Goal: Information Seeking & Learning: Learn about a topic

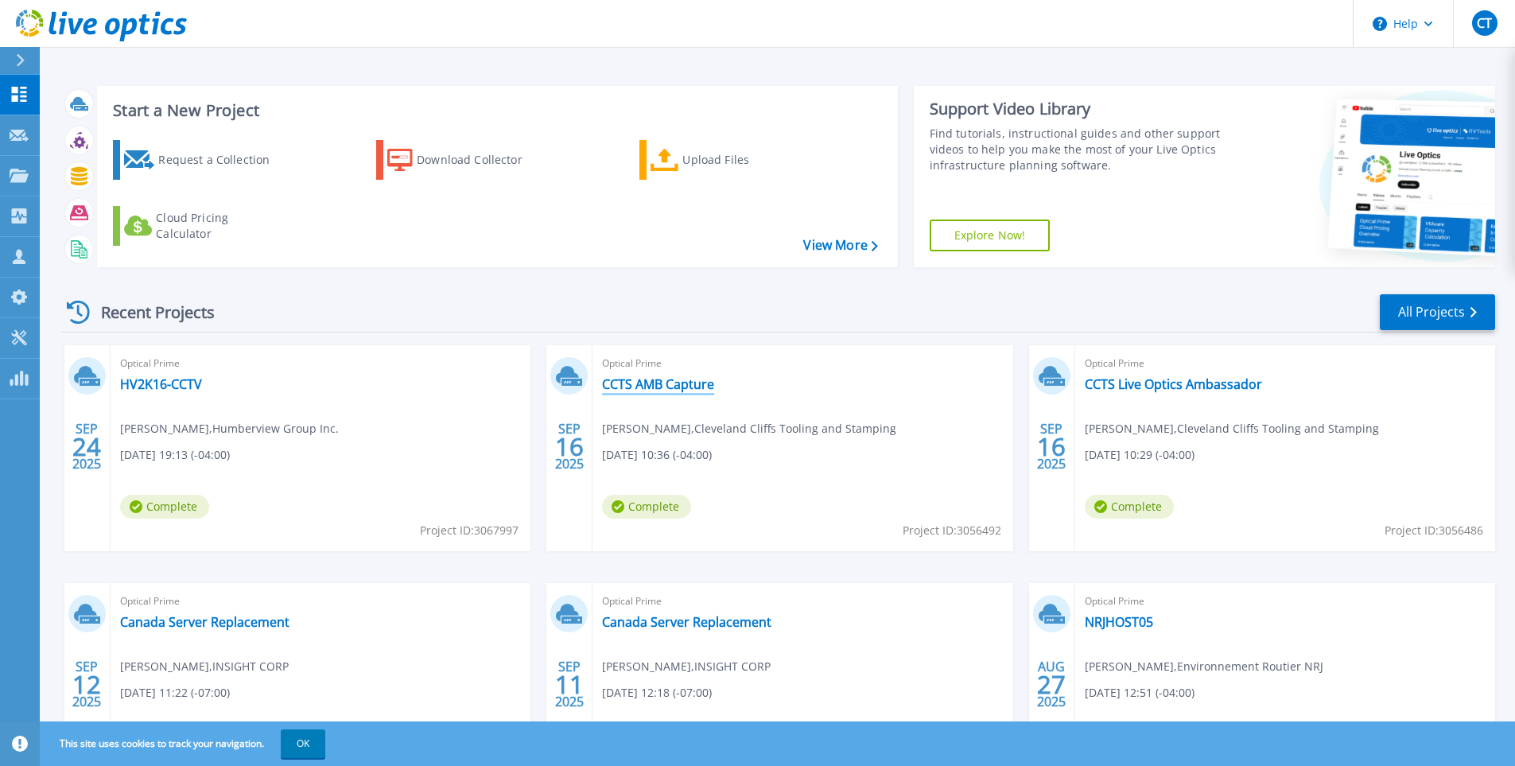
click at [673, 384] on link "CCTS AMB Capture" at bounding box center [658, 384] width 112 height 16
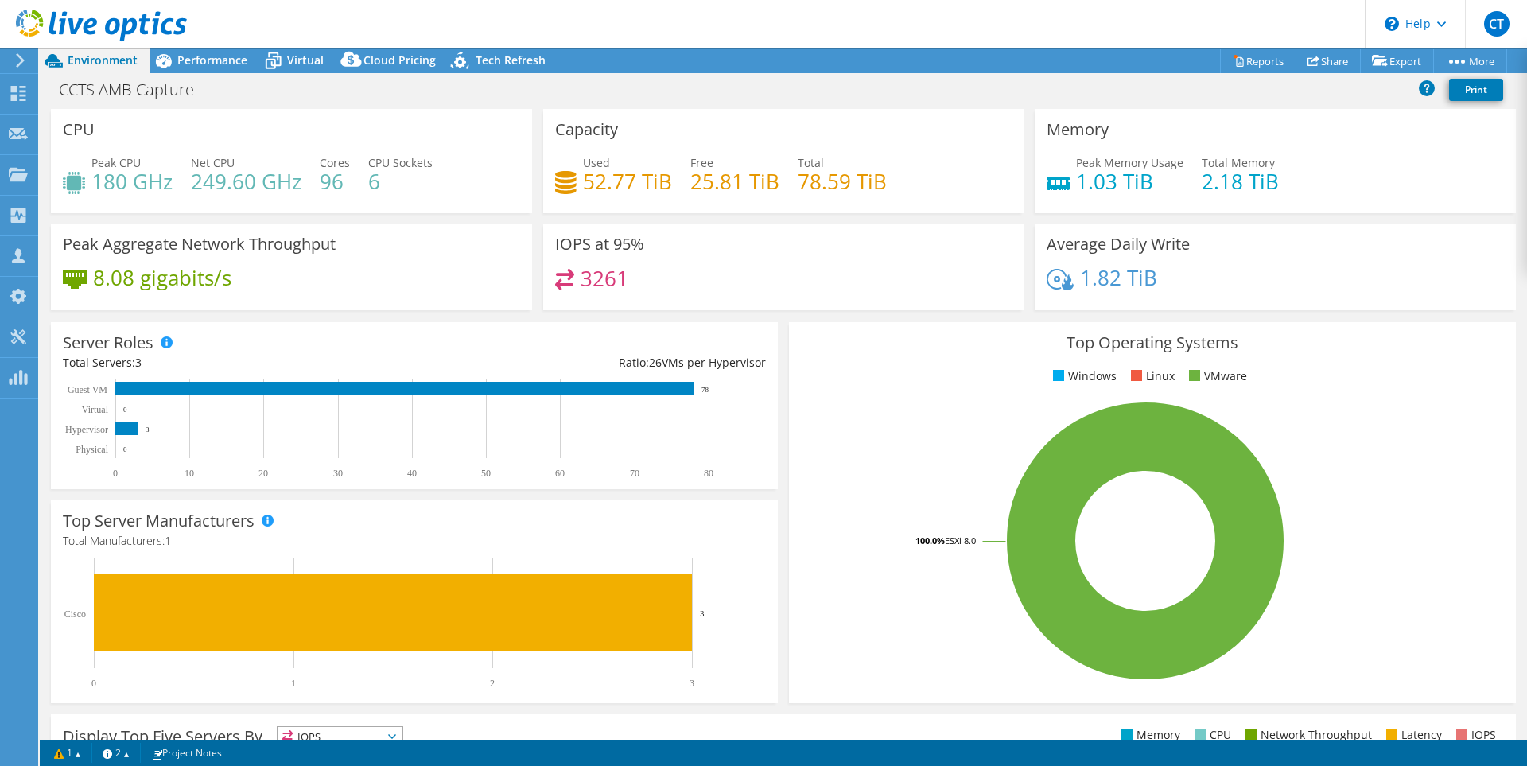
select select "[GEOGRAPHIC_DATA]"
select select "CAD"
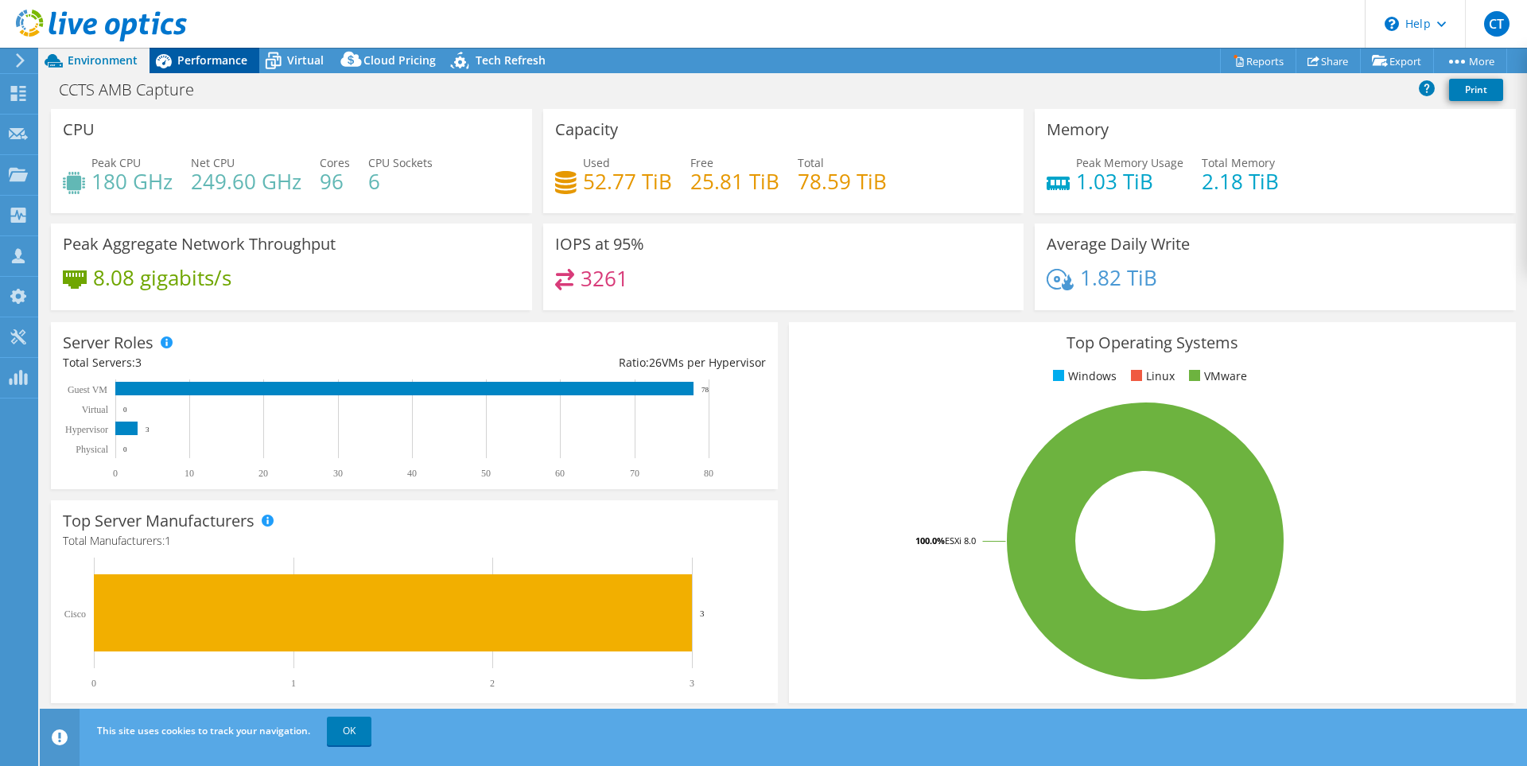
click at [220, 69] on div "Performance" at bounding box center [205, 60] width 110 height 25
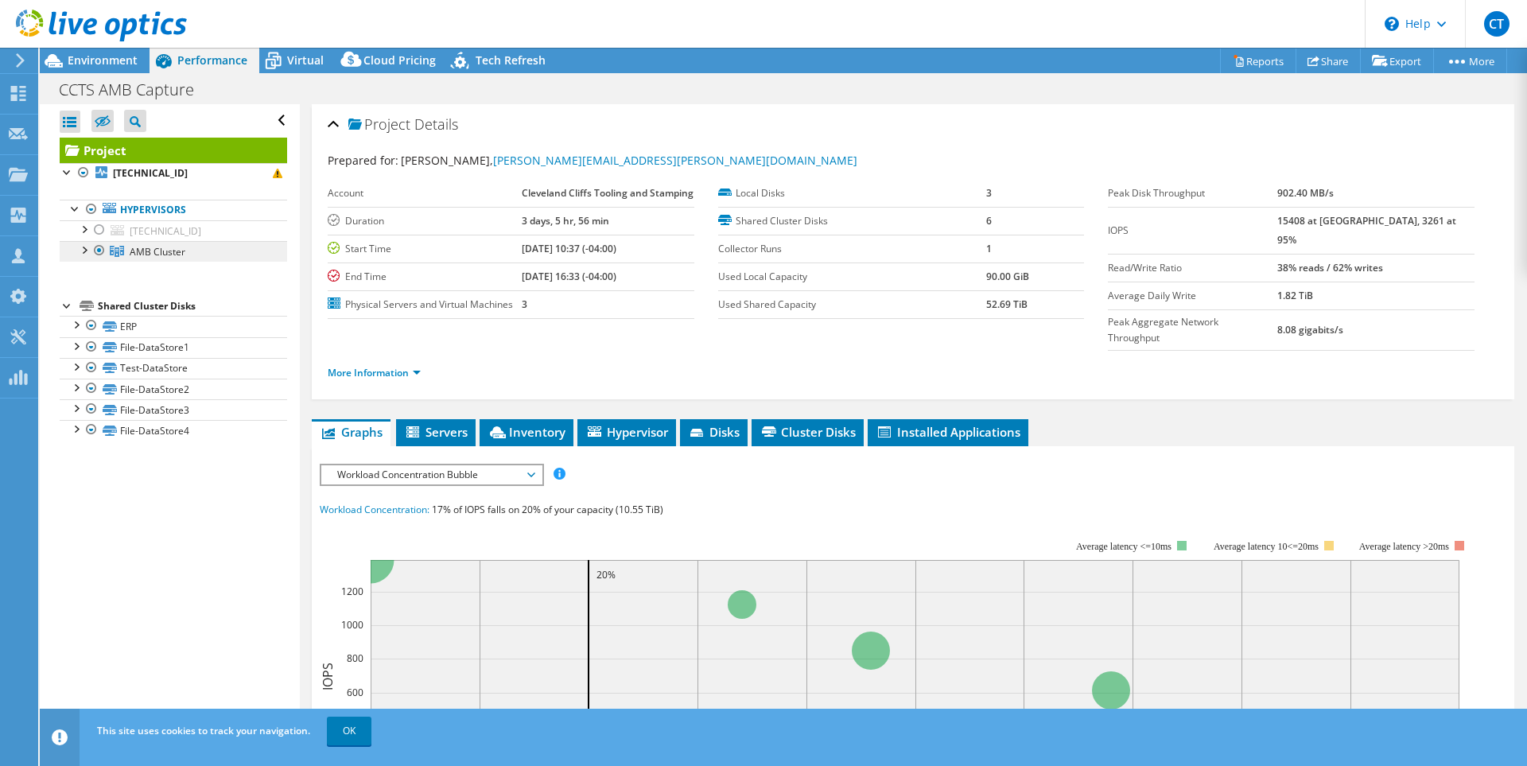
click at [166, 243] on link "AMB Cluster" at bounding box center [174, 251] width 228 height 21
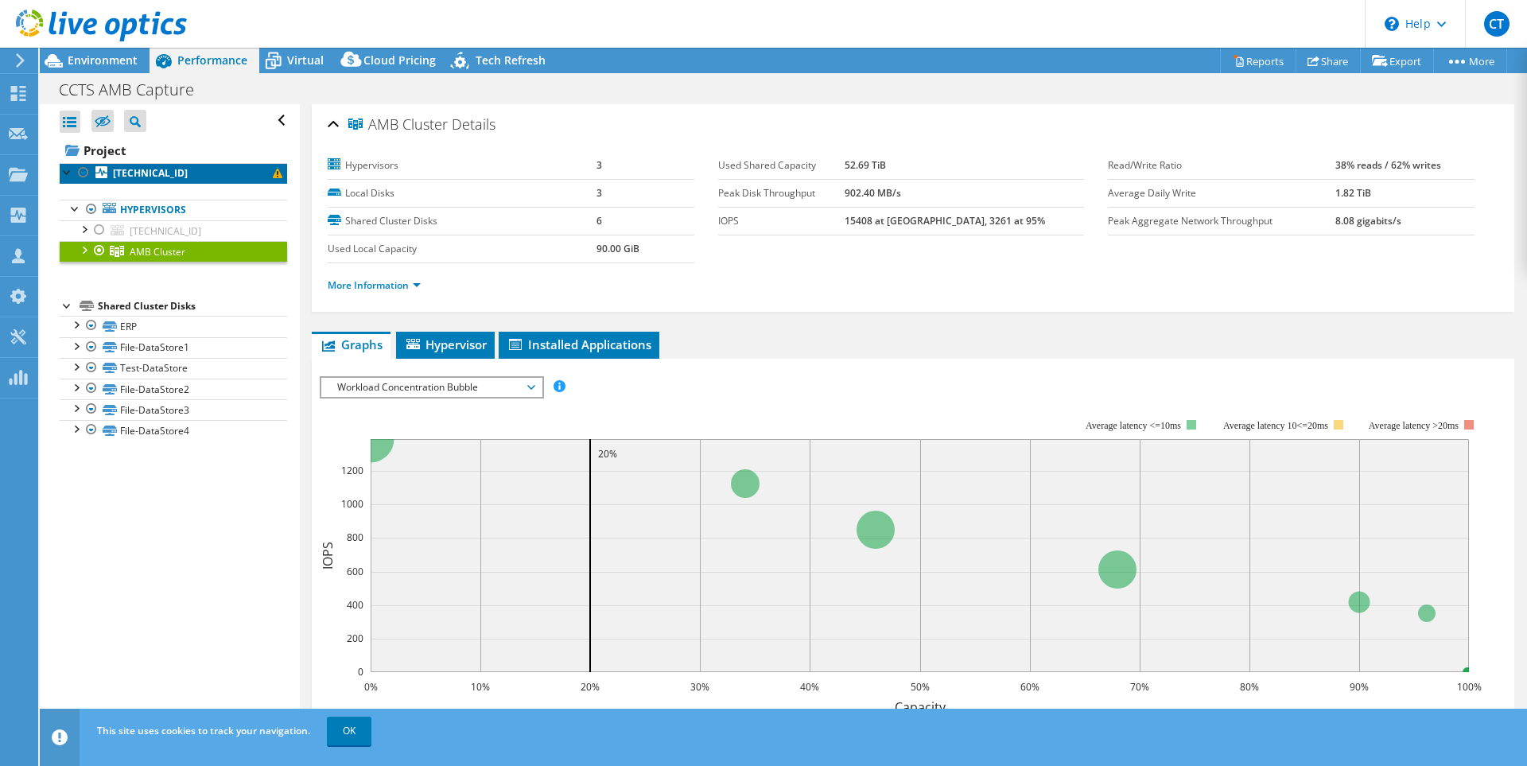
click at [141, 172] on b "[TECHNICAL_ID]" at bounding box center [150, 173] width 75 height 14
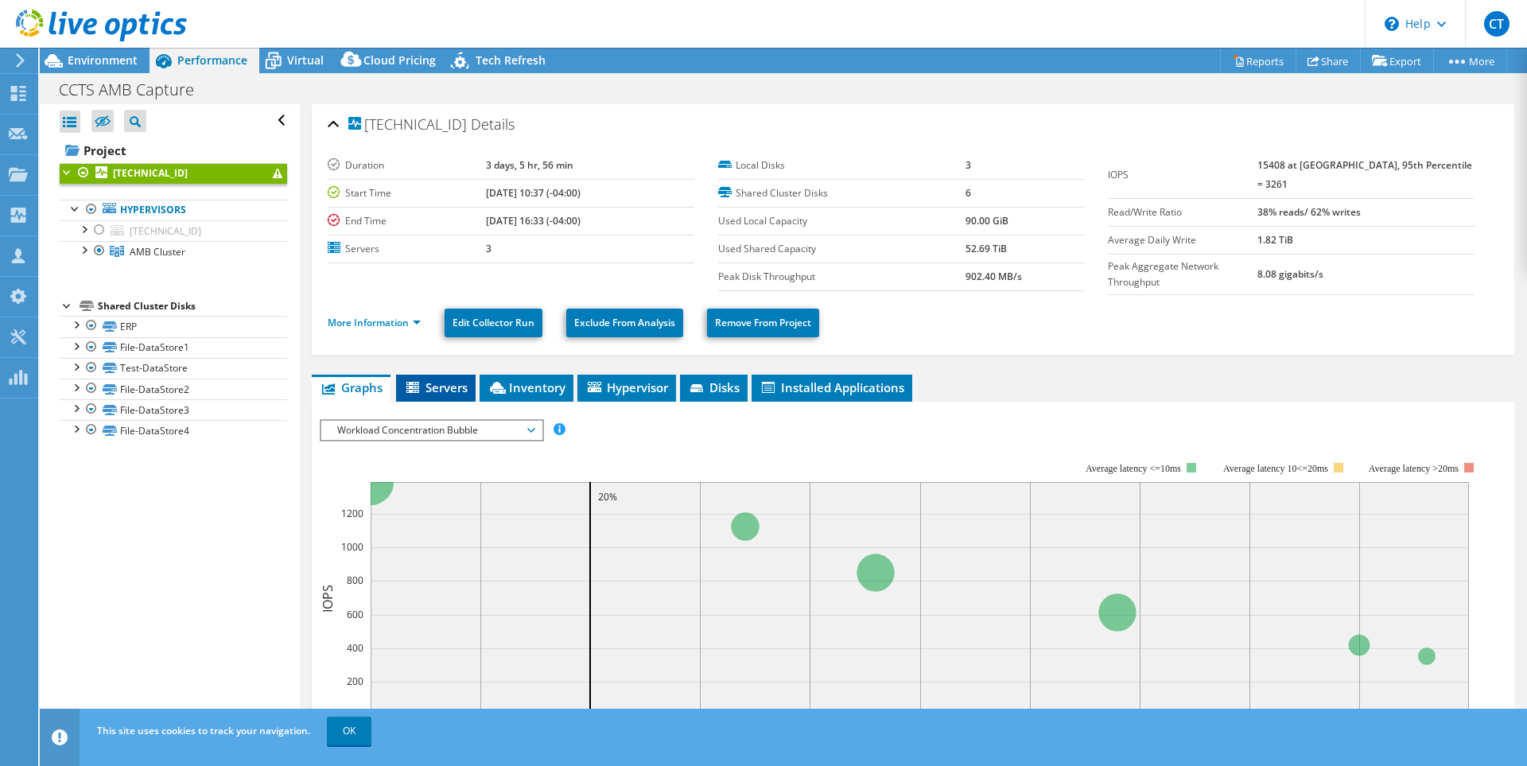
click at [443, 379] on span "Servers" at bounding box center [436, 387] width 64 height 16
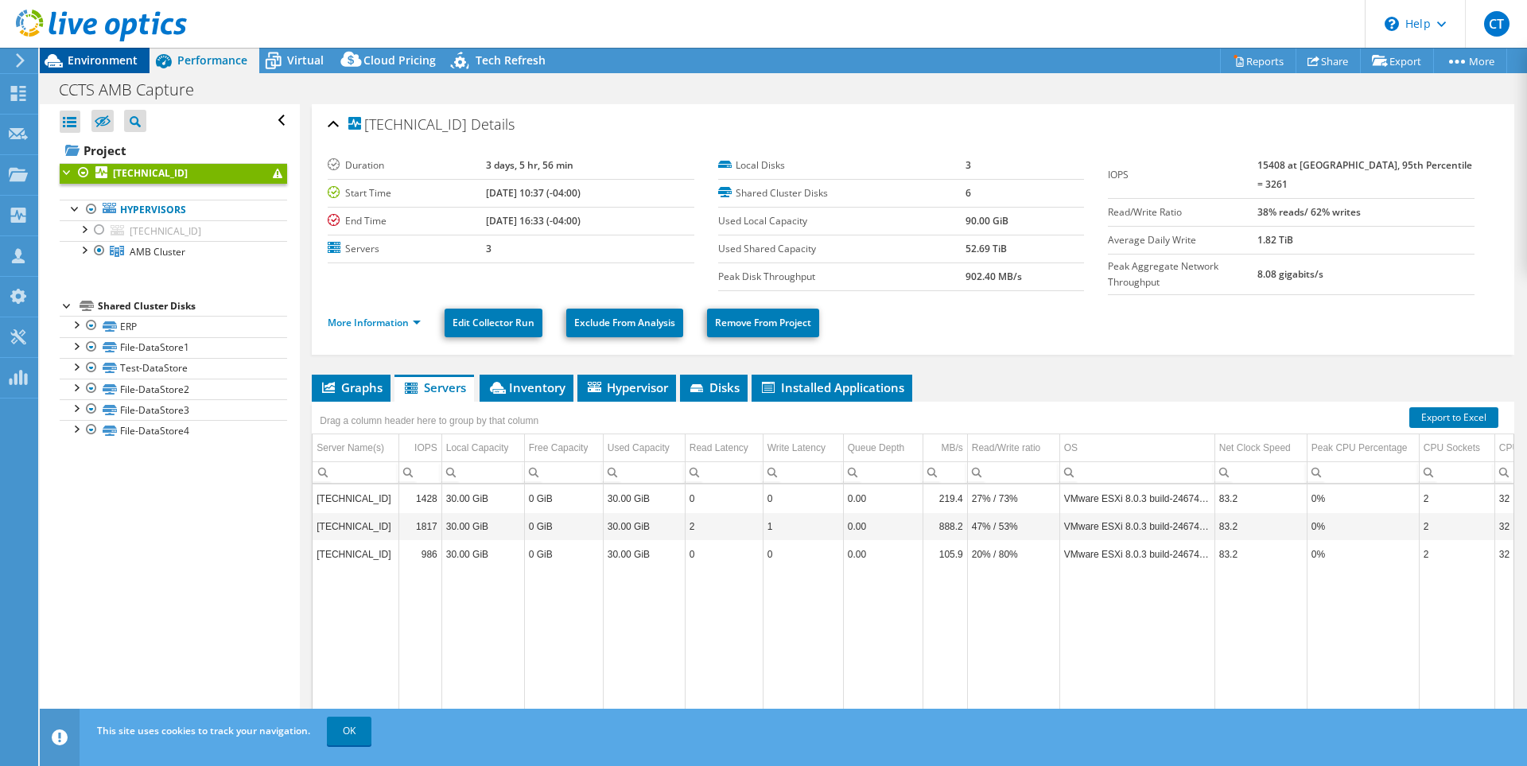
click at [104, 55] on span "Environment" at bounding box center [103, 60] width 70 height 15
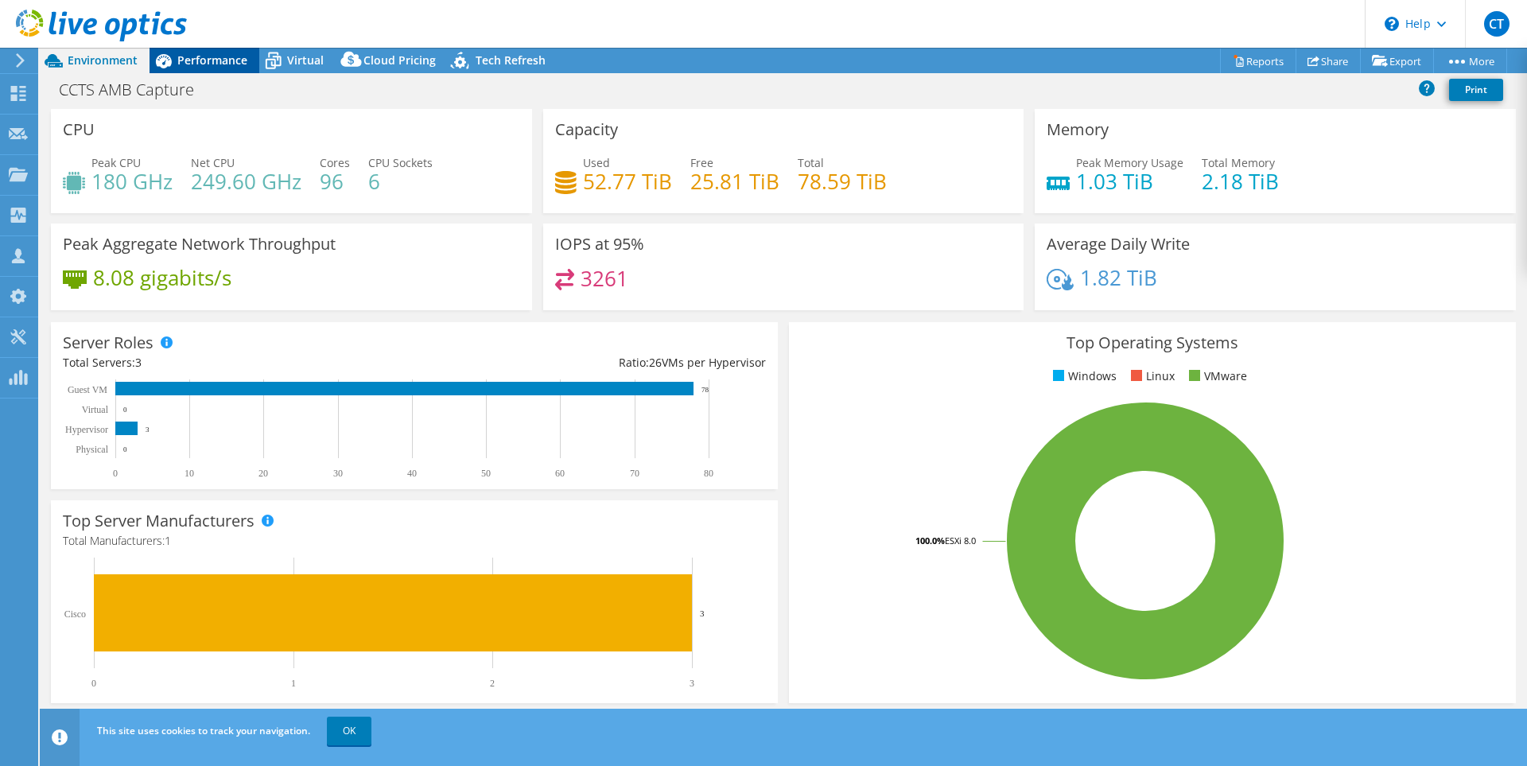
click at [187, 50] on div "CT Partner Team Member [PERSON_NAME] [EMAIL_ADDRESS][DOMAIN_NAME] Insight My Pr…" at bounding box center [763, 383] width 1527 height 766
click at [204, 62] on span "Performance" at bounding box center [212, 60] width 70 height 15
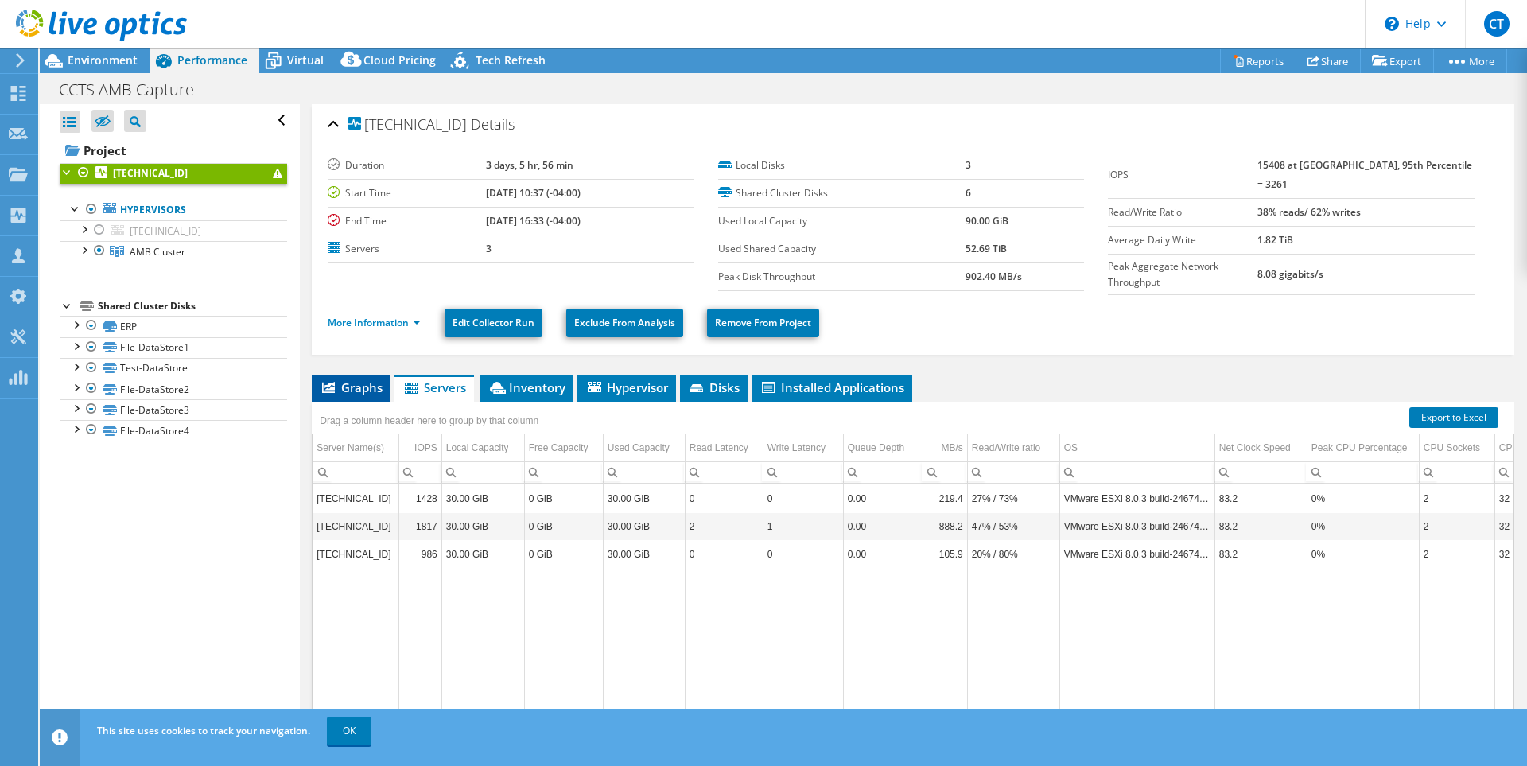
click at [368, 380] on span "Graphs" at bounding box center [351, 387] width 63 height 16
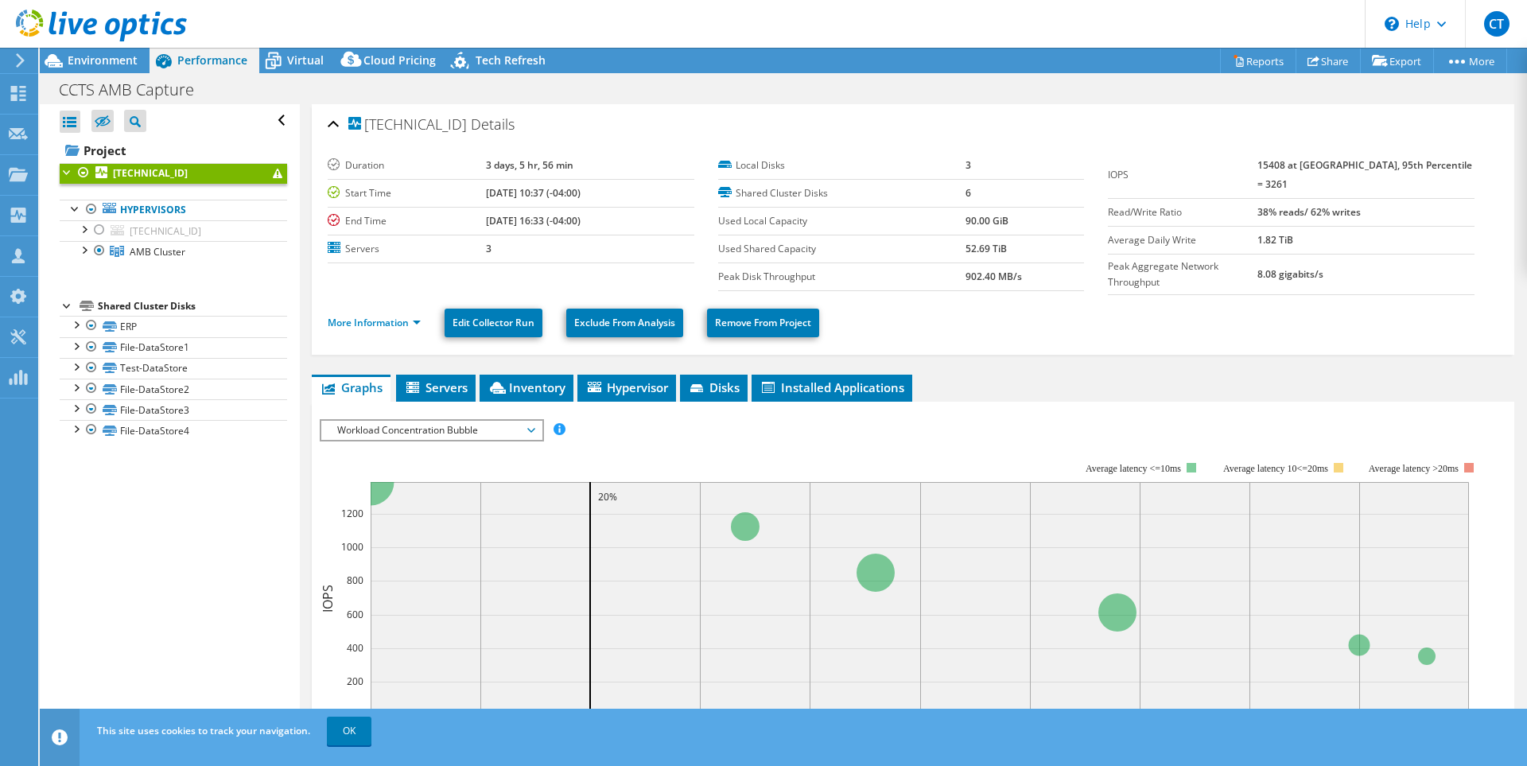
click at [518, 431] on span "Workload Concentration Bubble" at bounding box center [431, 430] width 204 height 19
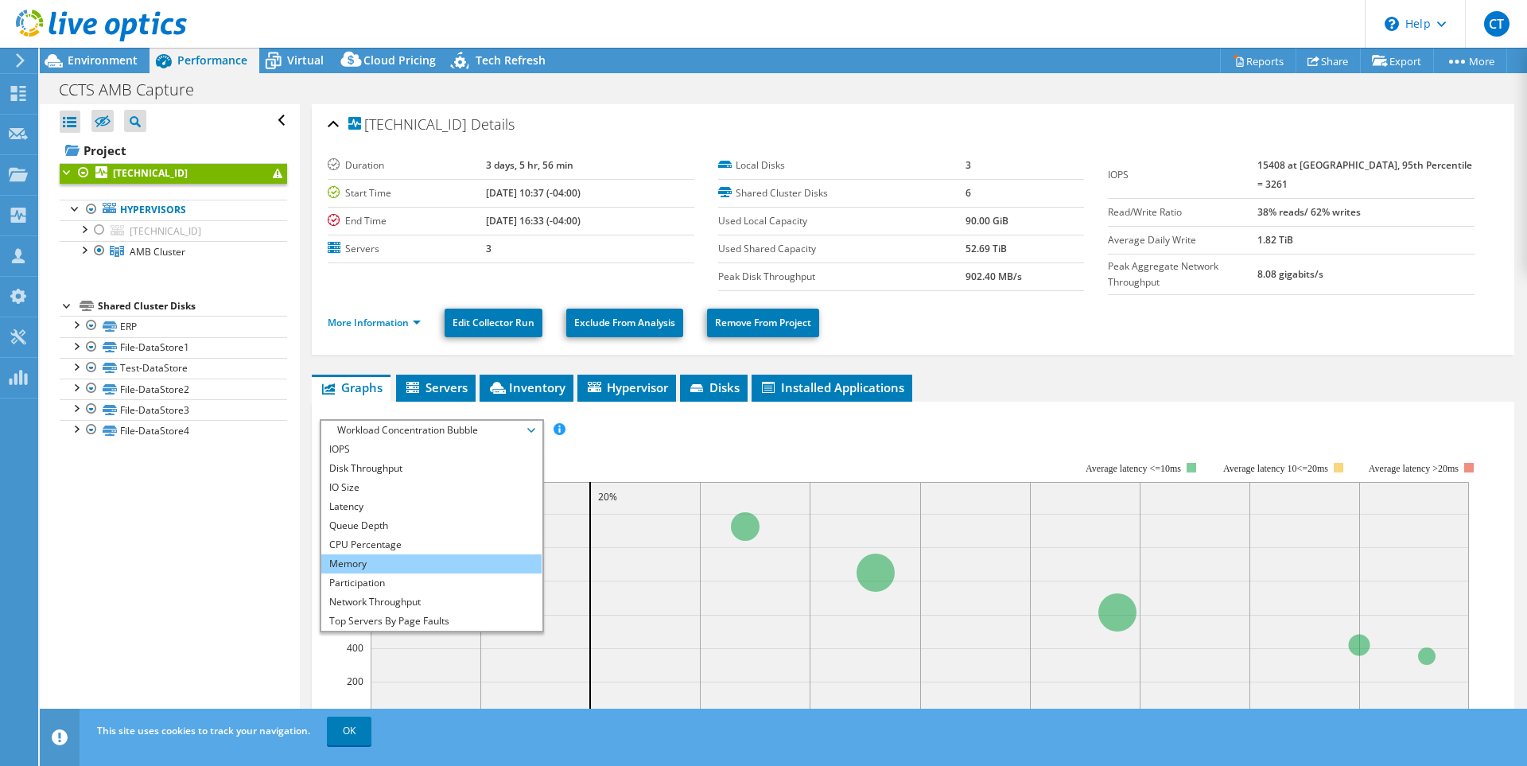
click at [422, 562] on li "Memory" at bounding box center [431, 563] width 220 height 19
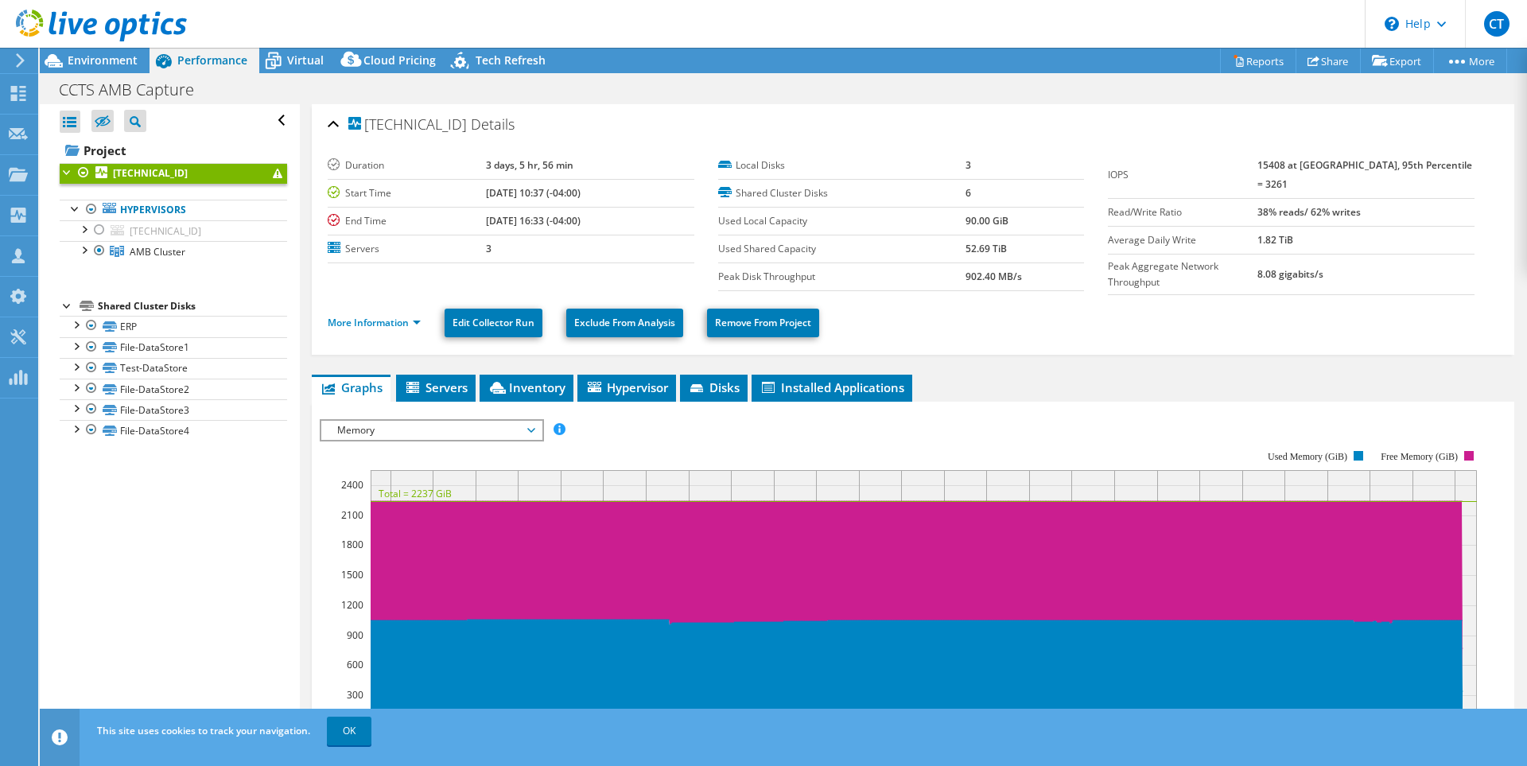
scroll to position [80, 0]
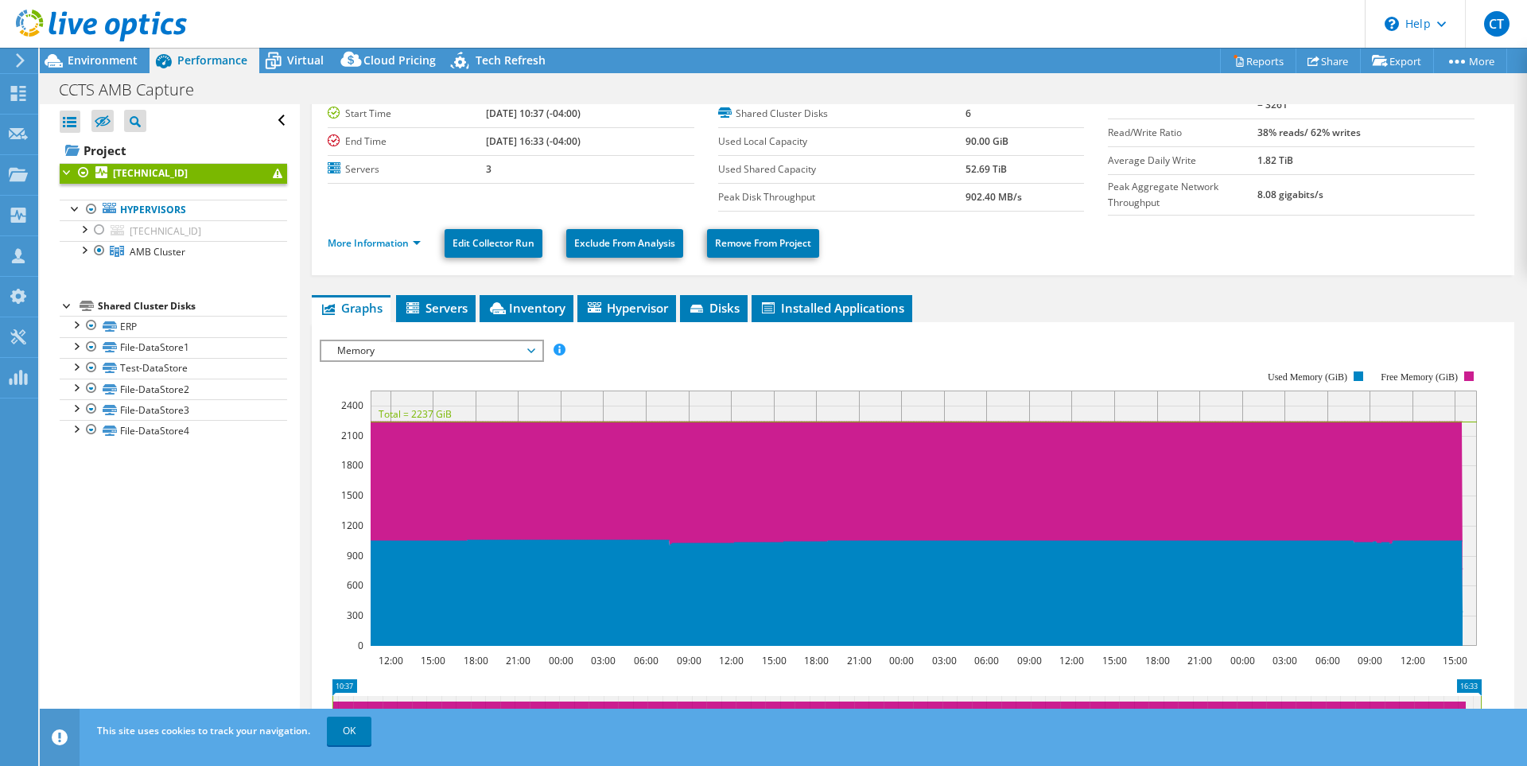
click at [530, 349] on span "Memory" at bounding box center [431, 350] width 204 height 19
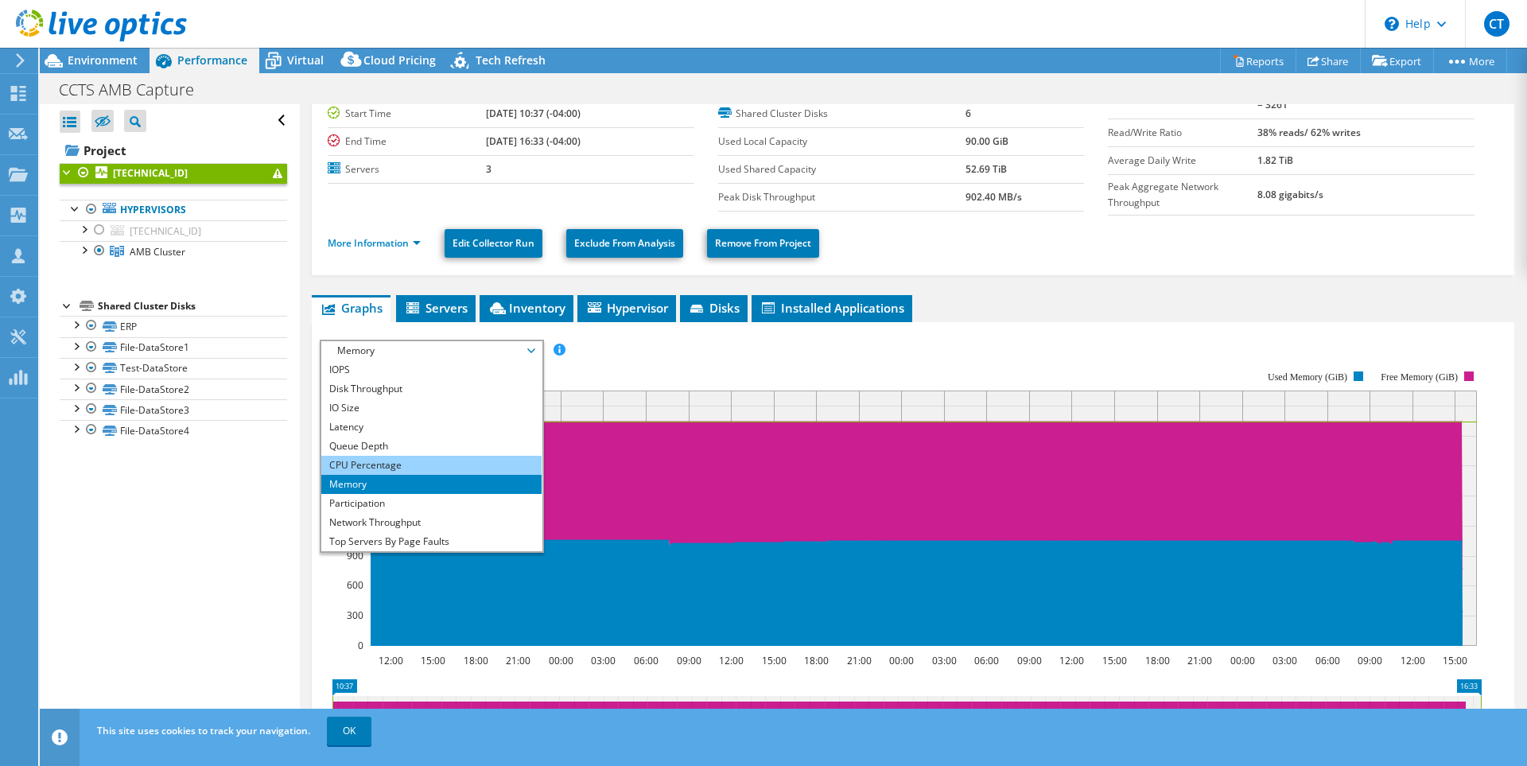
click at [406, 461] on li "CPU Percentage" at bounding box center [431, 465] width 220 height 19
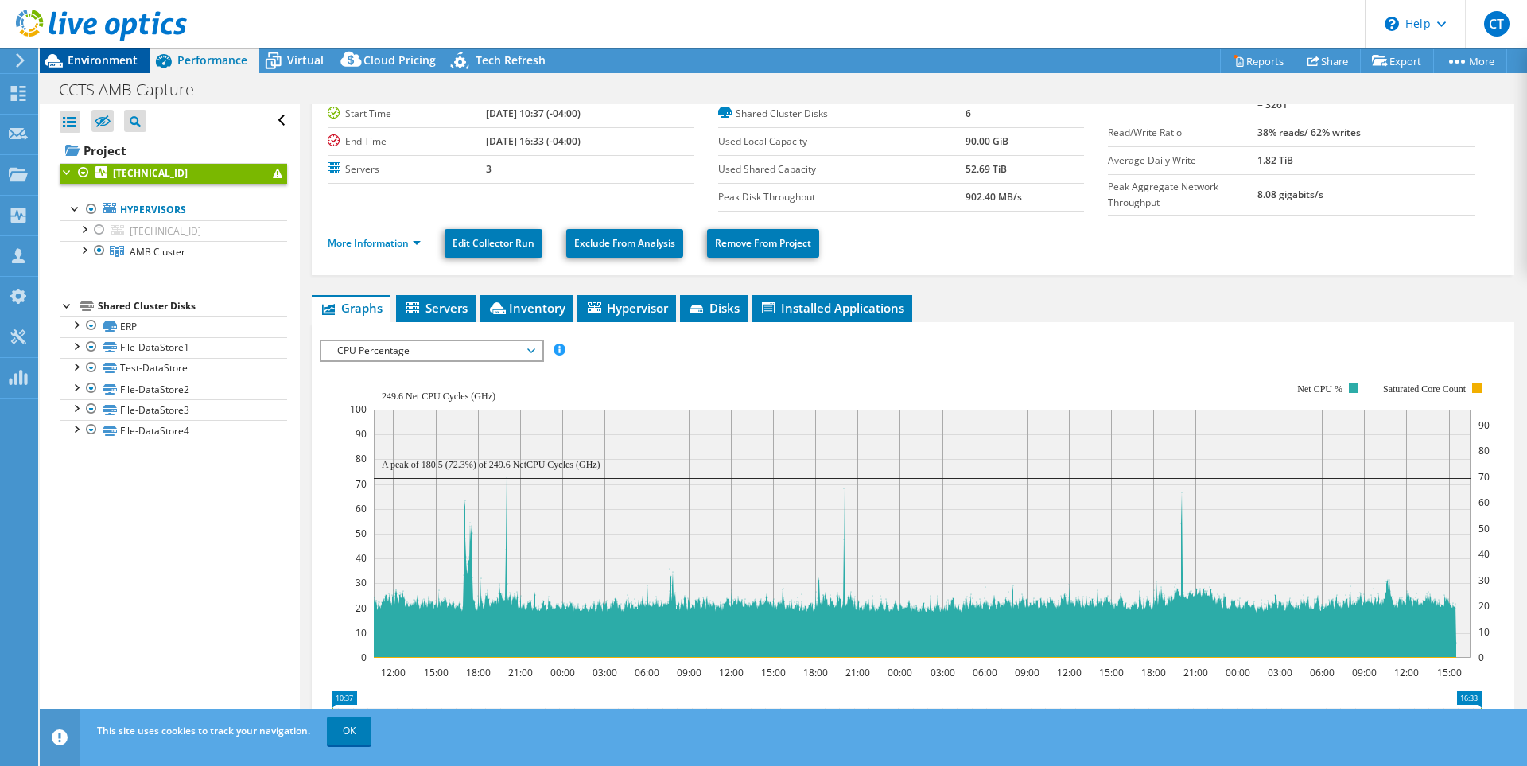
click at [86, 60] on span "Environment" at bounding box center [103, 60] width 70 height 15
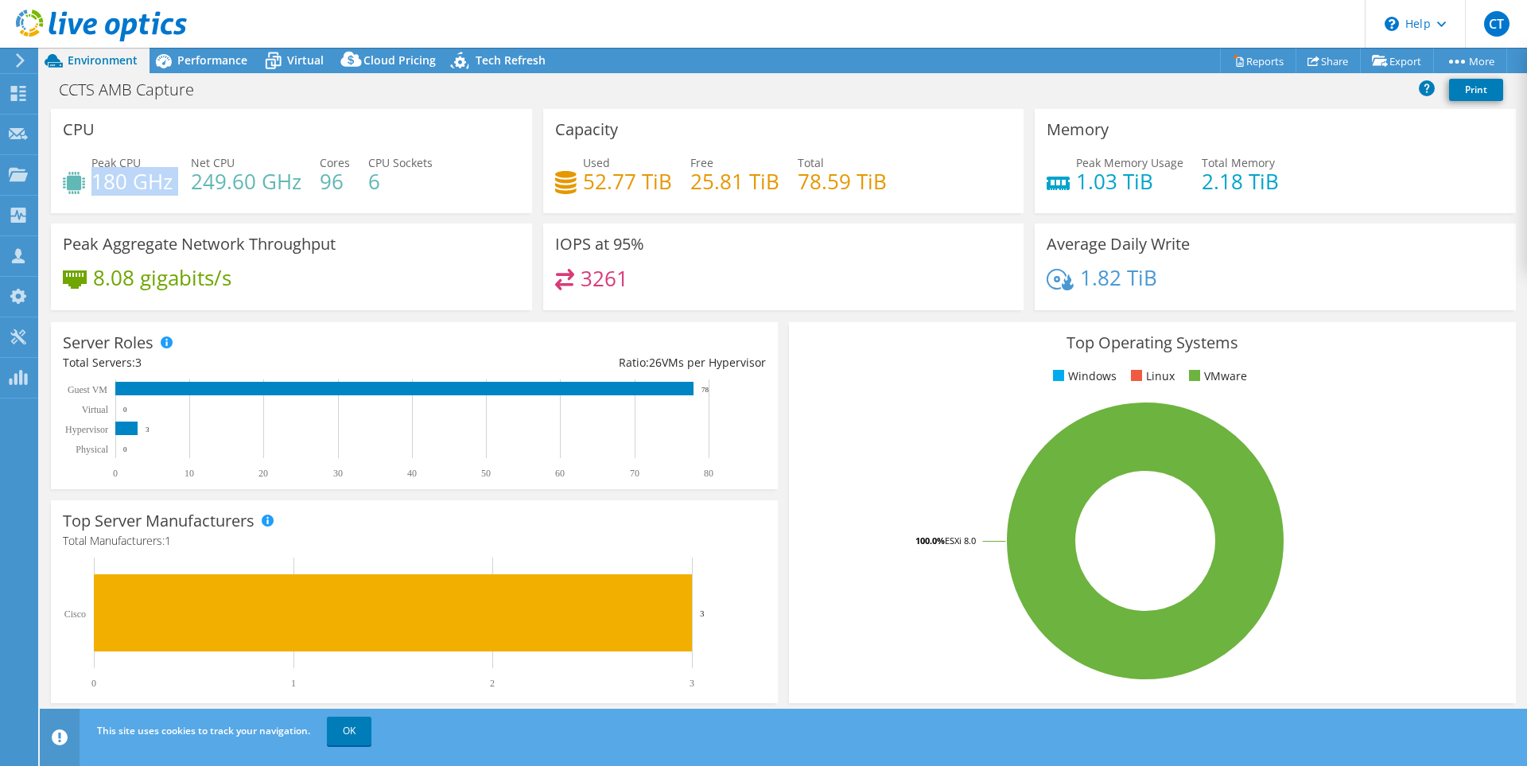
drag, startPoint x: 94, startPoint y: 191, endPoint x: 173, endPoint y: 181, distance: 79.3
click at [173, 181] on div "Peak CPU 180 GHz Net CPU 249.60 GHz Cores 96 CPU Sockets 6" at bounding box center [291, 180] width 457 height 52
click at [158, 203] on div "Peak CPU 180 GHz Net CPU 249.60 GHz Cores 96 CPU Sockets 6" at bounding box center [291, 180] width 457 height 52
drag, startPoint x: 92, startPoint y: 180, endPoint x: 169, endPoint y: 186, distance: 77.4
click at [169, 186] on h4 "180 GHz" at bounding box center [131, 182] width 81 height 18
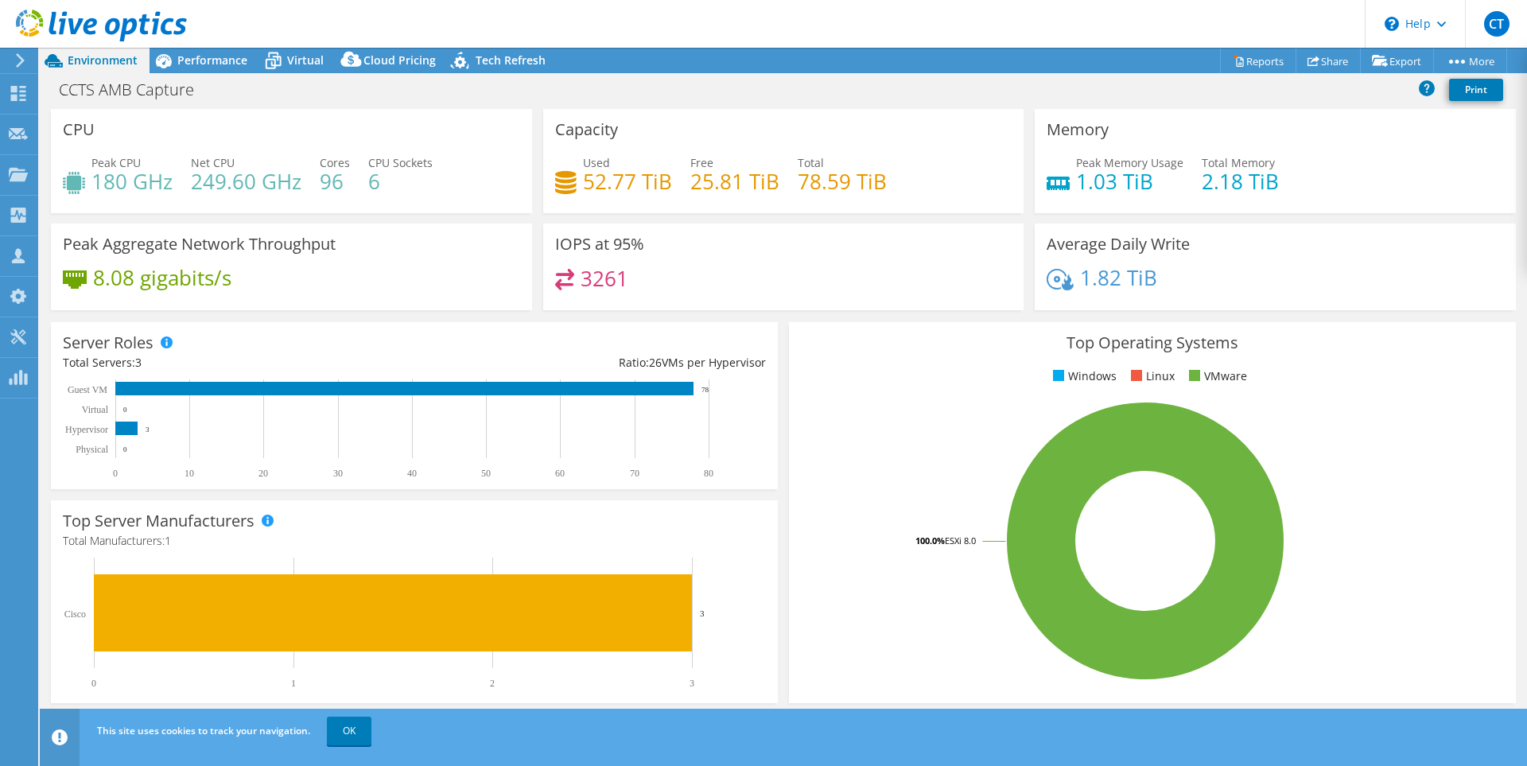
click at [328, 95] on div "CCTS AMB Capture Print" at bounding box center [784, 89] width 1488 height 29
click at [330, 103] on div "CCTS AMB Capture Print" at bounding box center [784, 89] width 1488 height 29
drag, startPoint x: 94, startPoint y: 181, endPoint x: 169, endPoint y: 143, distance: 84.0
click at [169, 173] on h4 "180 GHz" at bounding box center [131, 182] width 81 height 18
click at [191, 66] on span "Performance" at bounding box center [212, 60] width 70 height 15
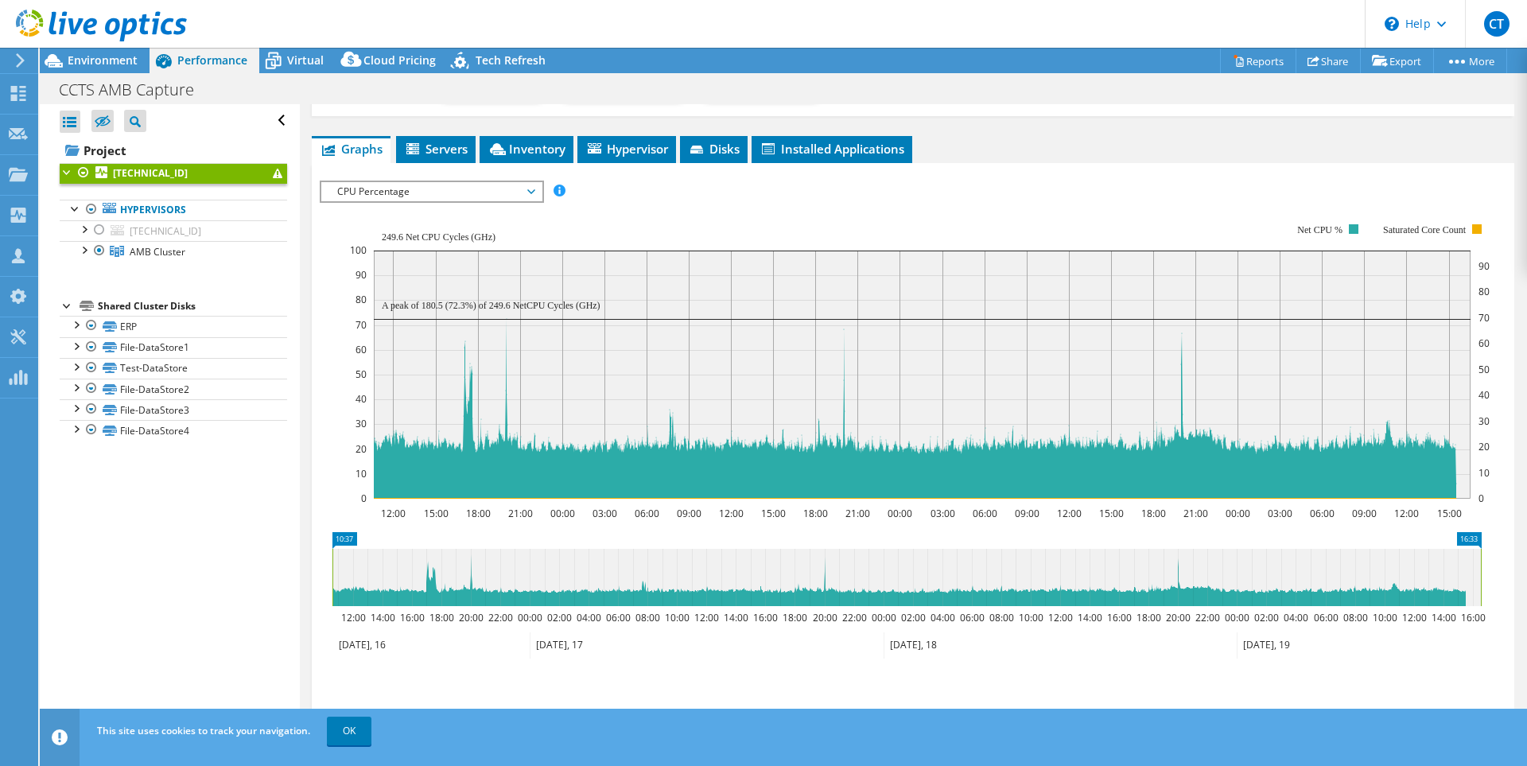
scroll to position [0, 0]
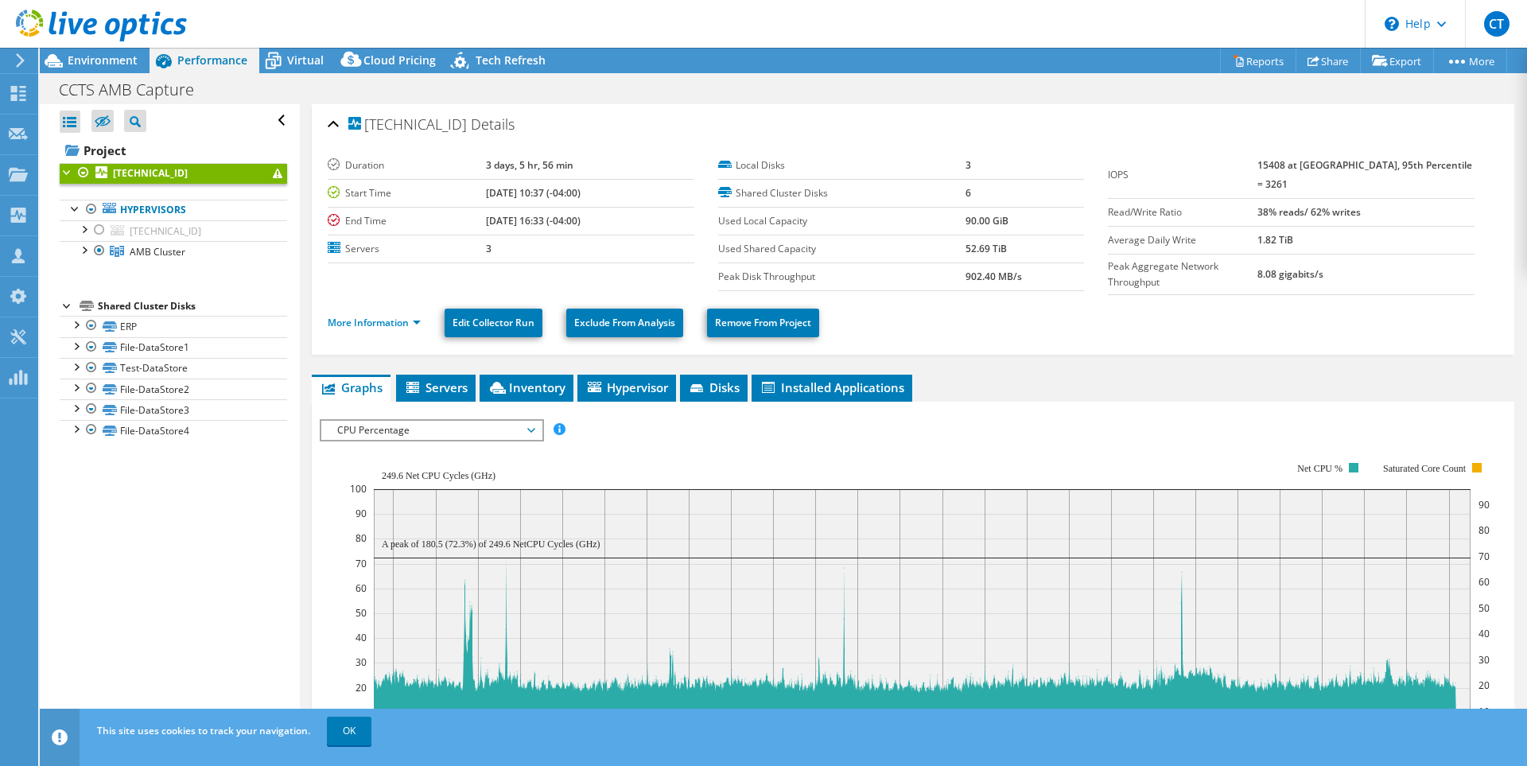
click at [1115, 435] on div "IOPS Disk Throughput IO Size Latency Queue Depth CPU Percentage Memory Page Fau…" at bounding box center [913, 429] width 1187 height 21
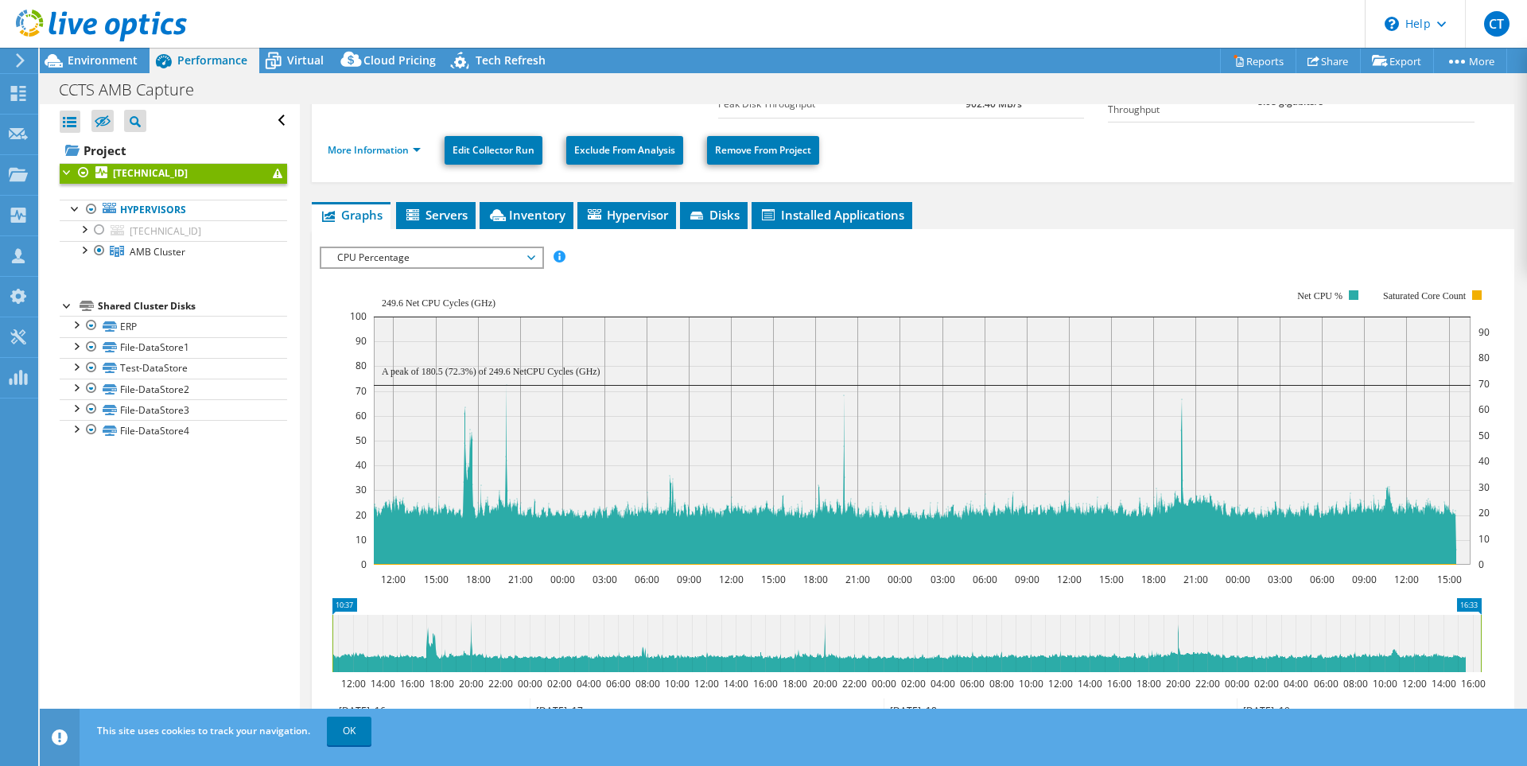
scroll to position [150, 0]
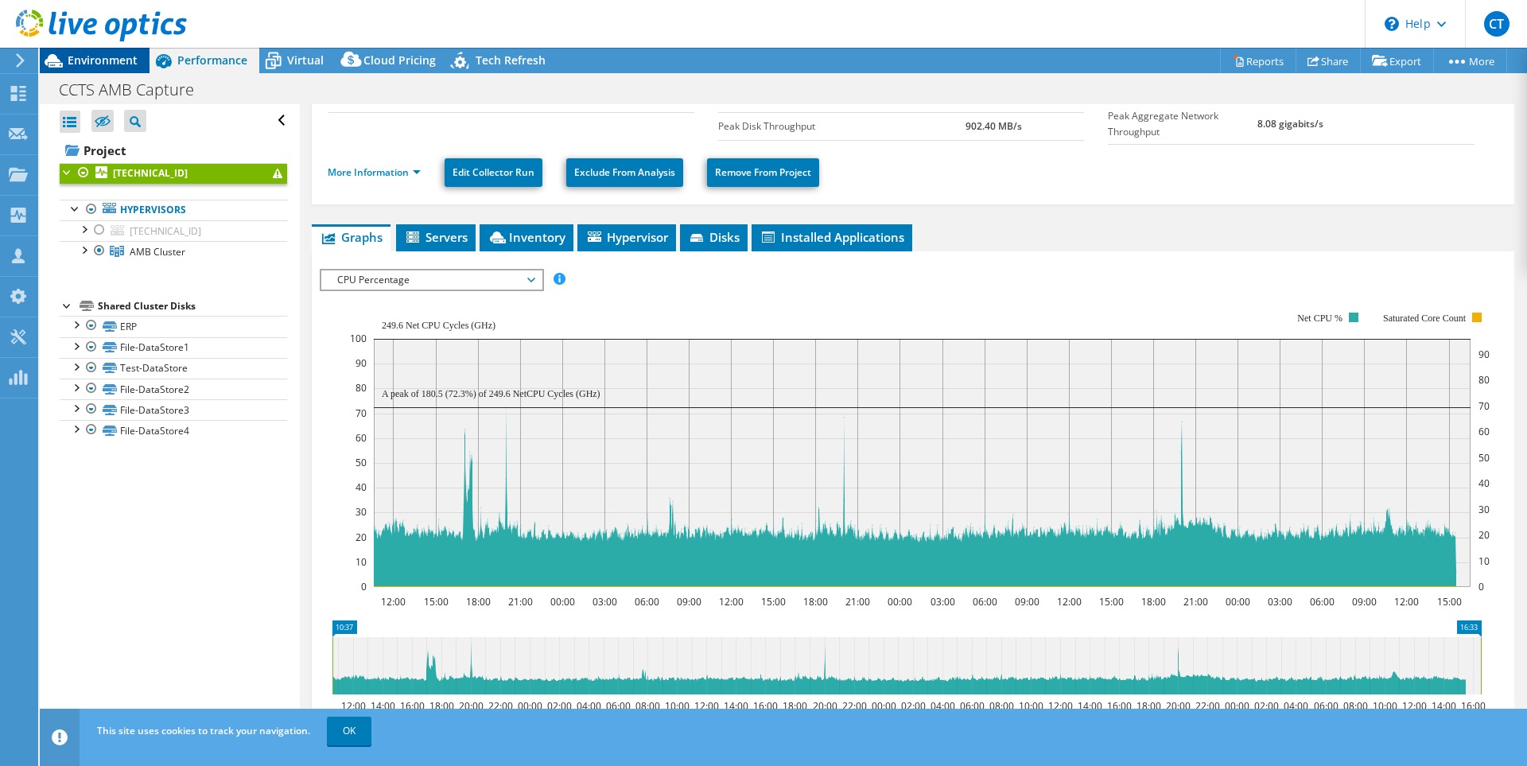
click at [91, 55] on span "Environment" at bounding box center [103, 60] width 70 height 15
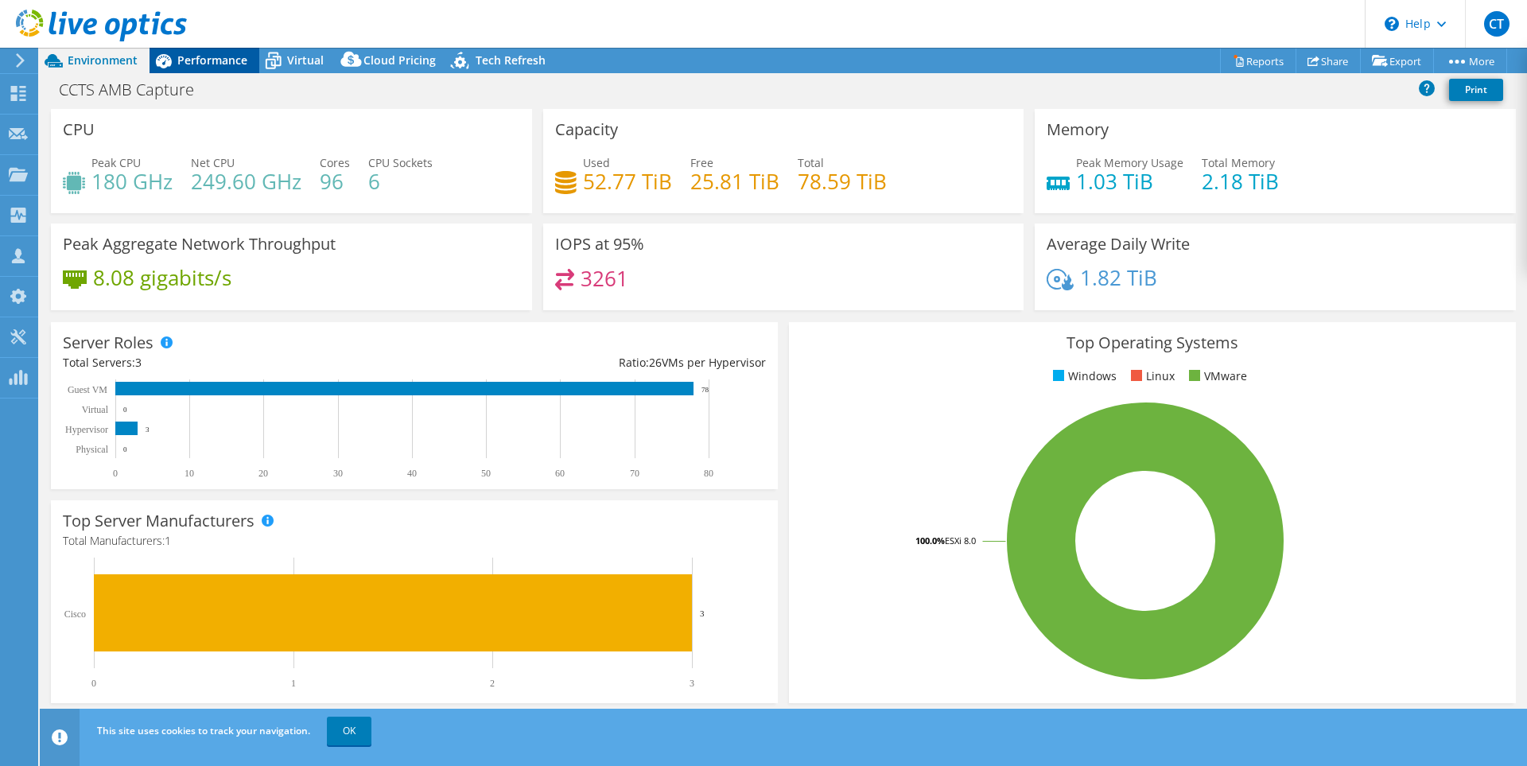
click at [185, 57] on span "Performance" at bounding box center [212, 60] width 70 height 15
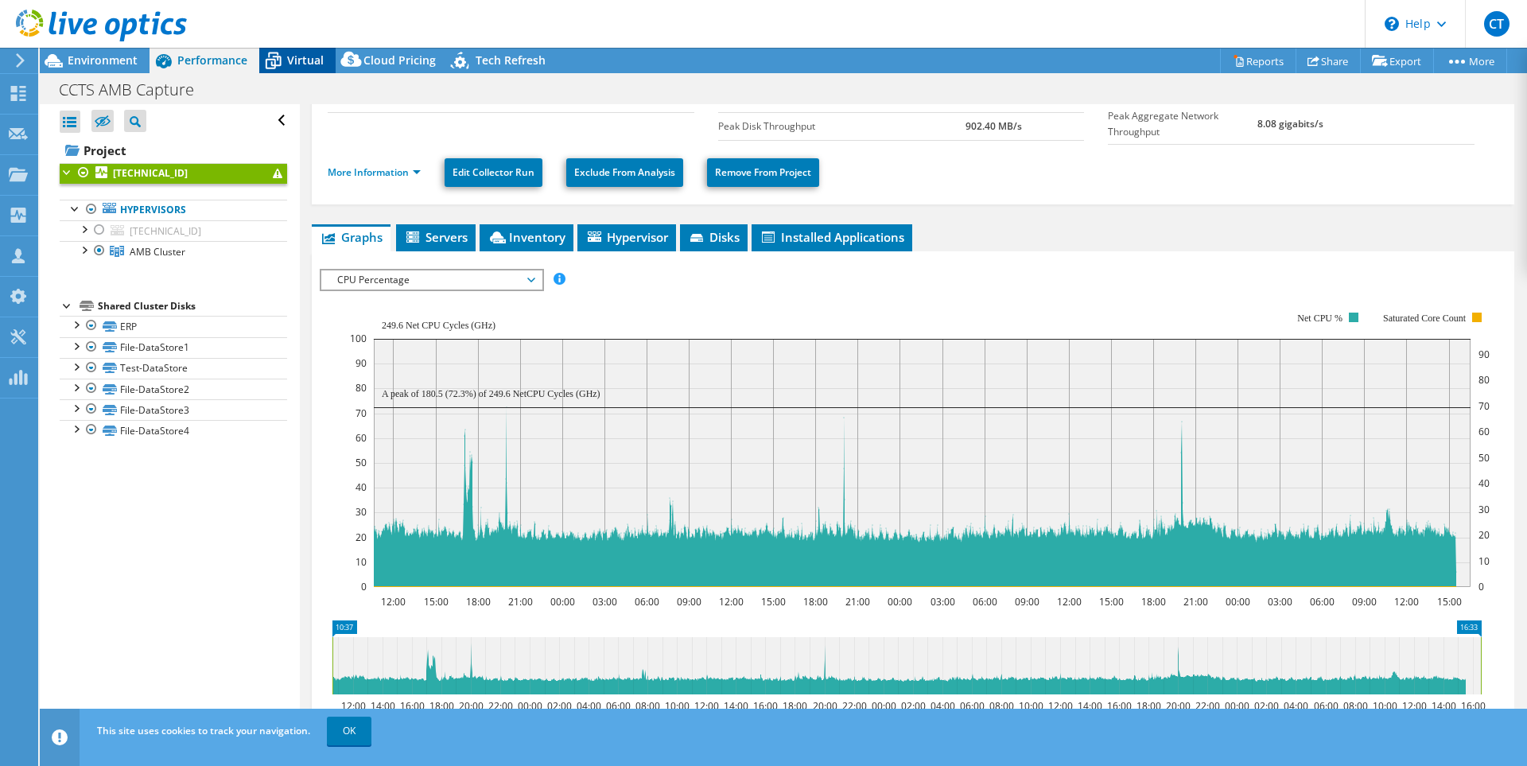
click at [287, 64] on span "Virtual" at bounding box center [305, 60] width 37 height 15
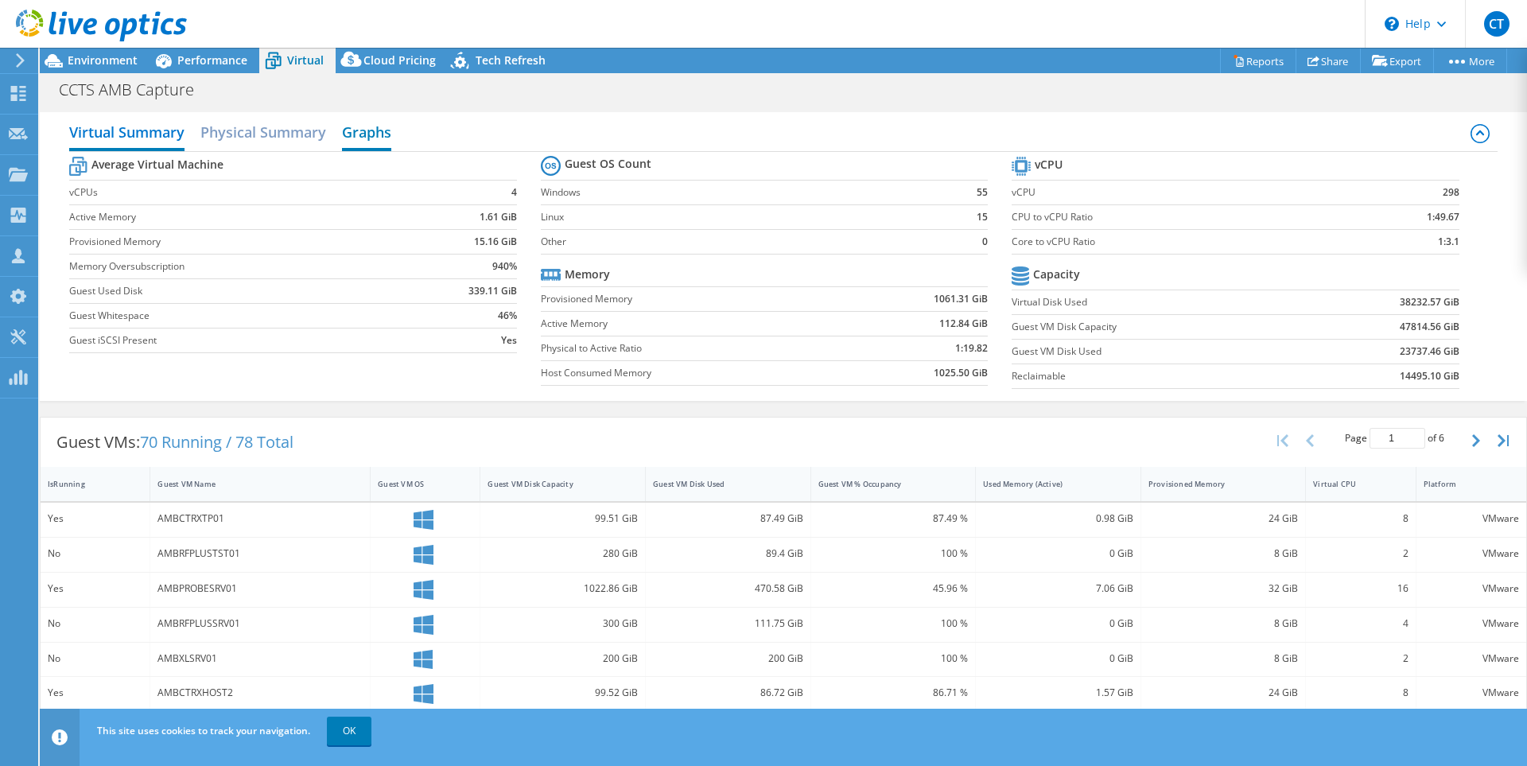
click at [360, 134] on h2 "Graphs" at bounding box center [366, 133] width 49 height 35
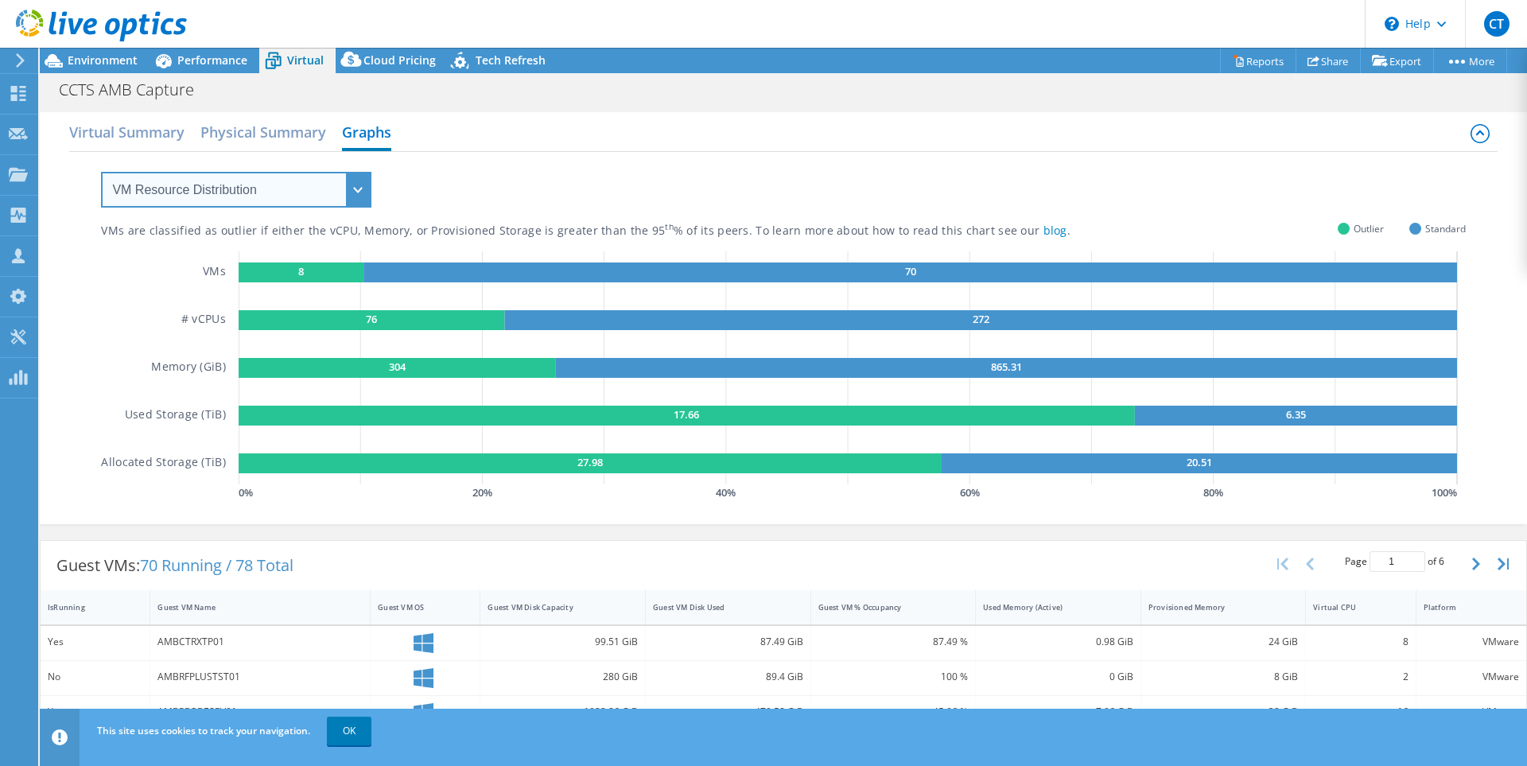
click at [321, 196] on select "VM Resource Distribution Provisioning Contrast Over Provisioning" at bounding box center [236, 190] width 270 height 36
select select "Over Provisioning"
click at [101, 172] on select "VM Resource Distribution Provisioning Contrast Over Provisioning" at bounding box center [236, 190] width 270 height 36
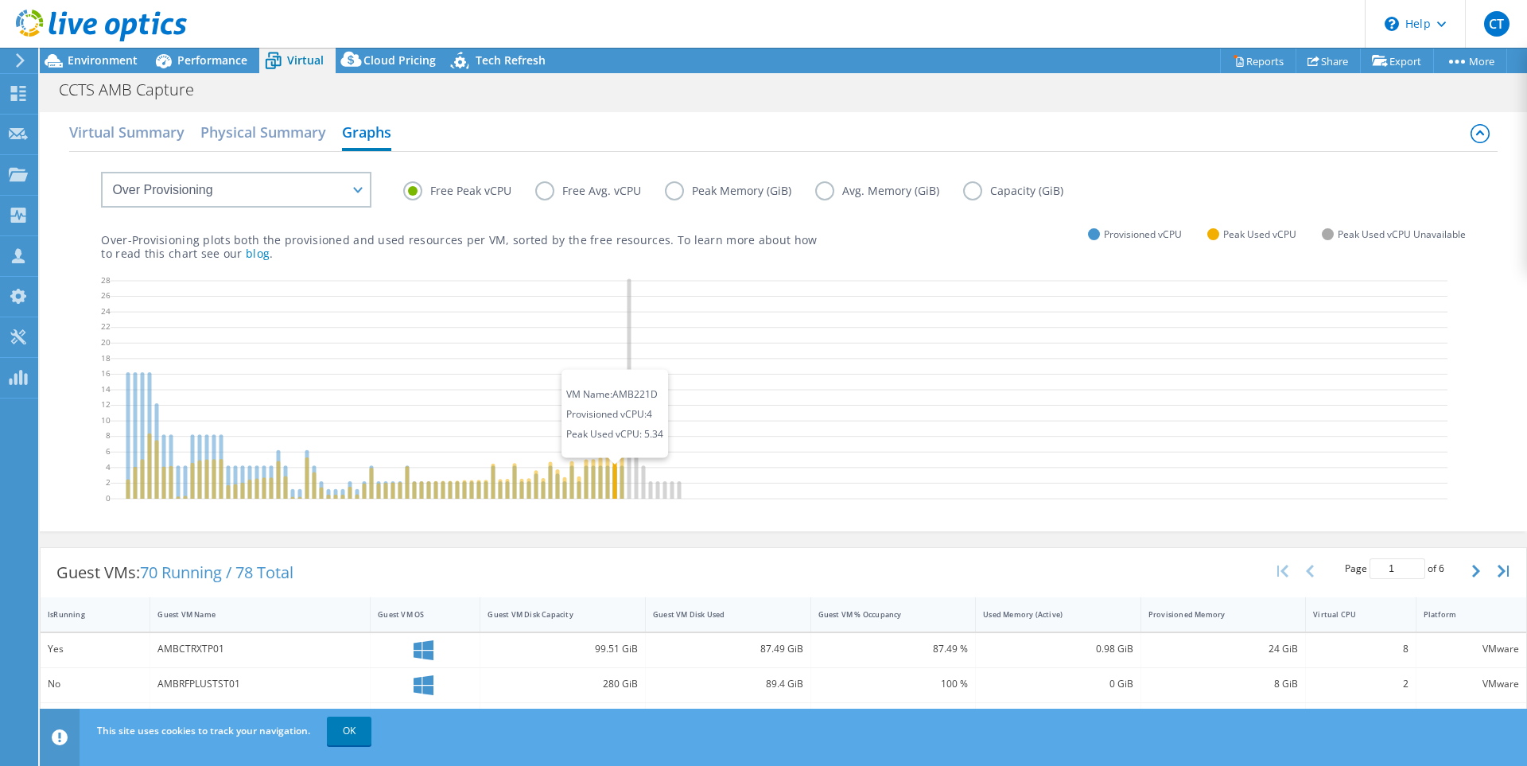
click at [616, 469] on icon at bounding box center [615, 477] width 4 height 44
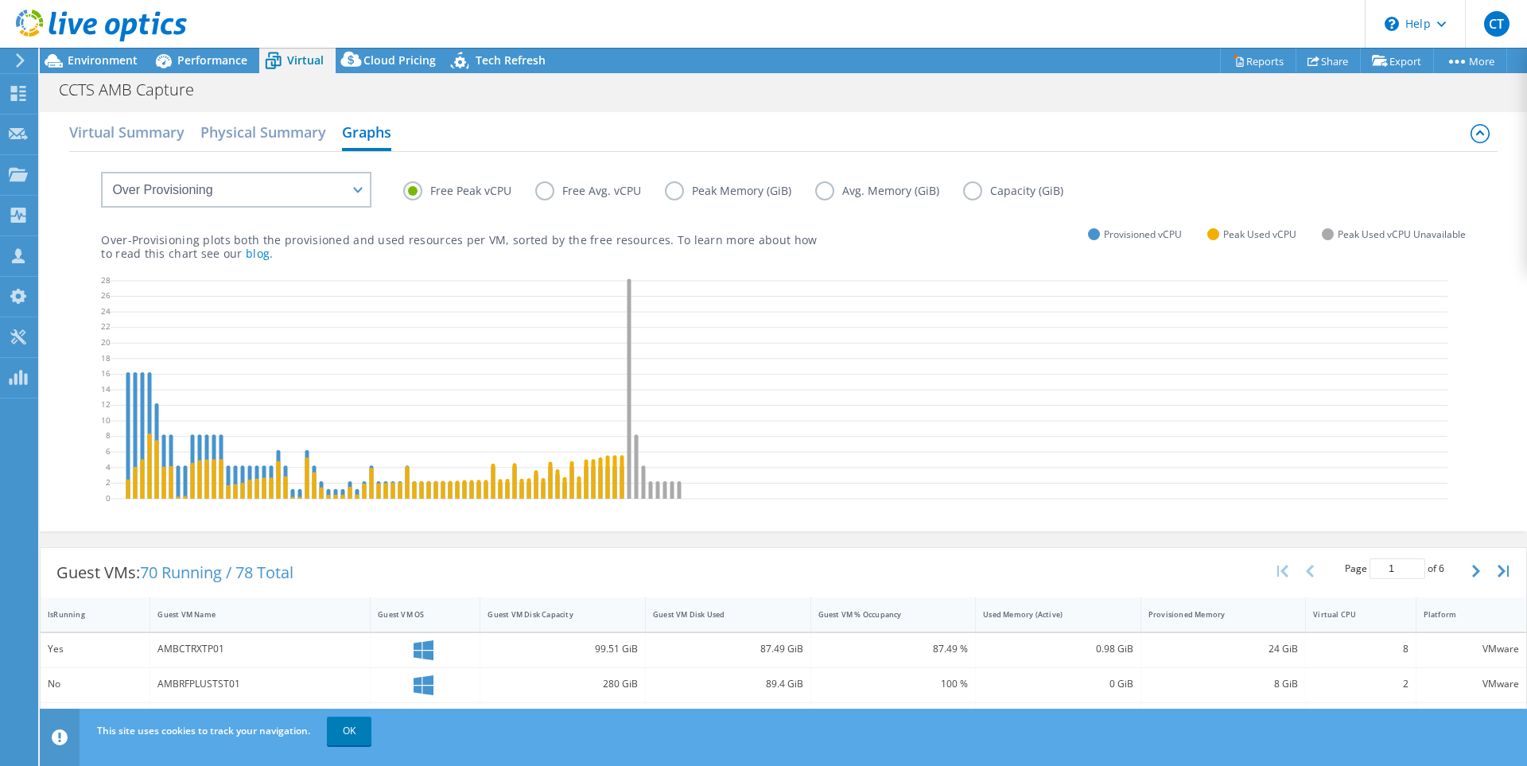
click at [546, 186] on label "Free Avg. vCPU" at bounding box center [600, 190] width 130 height 19
click at [0, 0] on input "Free Avg. vCPU" at bounding box center [0, 0] width 0 height 0
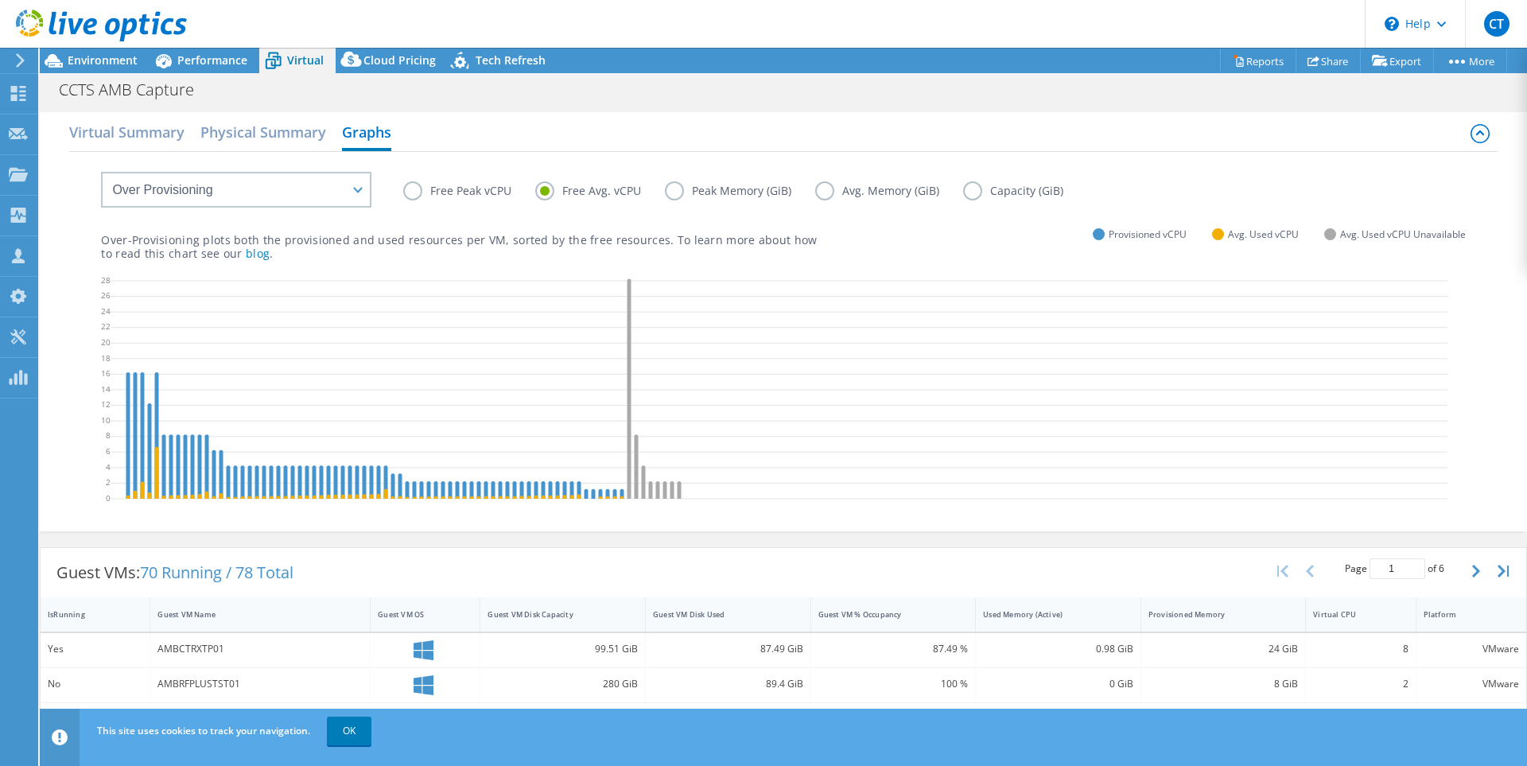
click at [671, 194] on label "Peak Memory (GiB)" at bounding box center [740, 190] width 150 height 19
click at [0, 0] on input "Peak Memory (GiB)" at bounding box center [0, 0] width 0 height 0
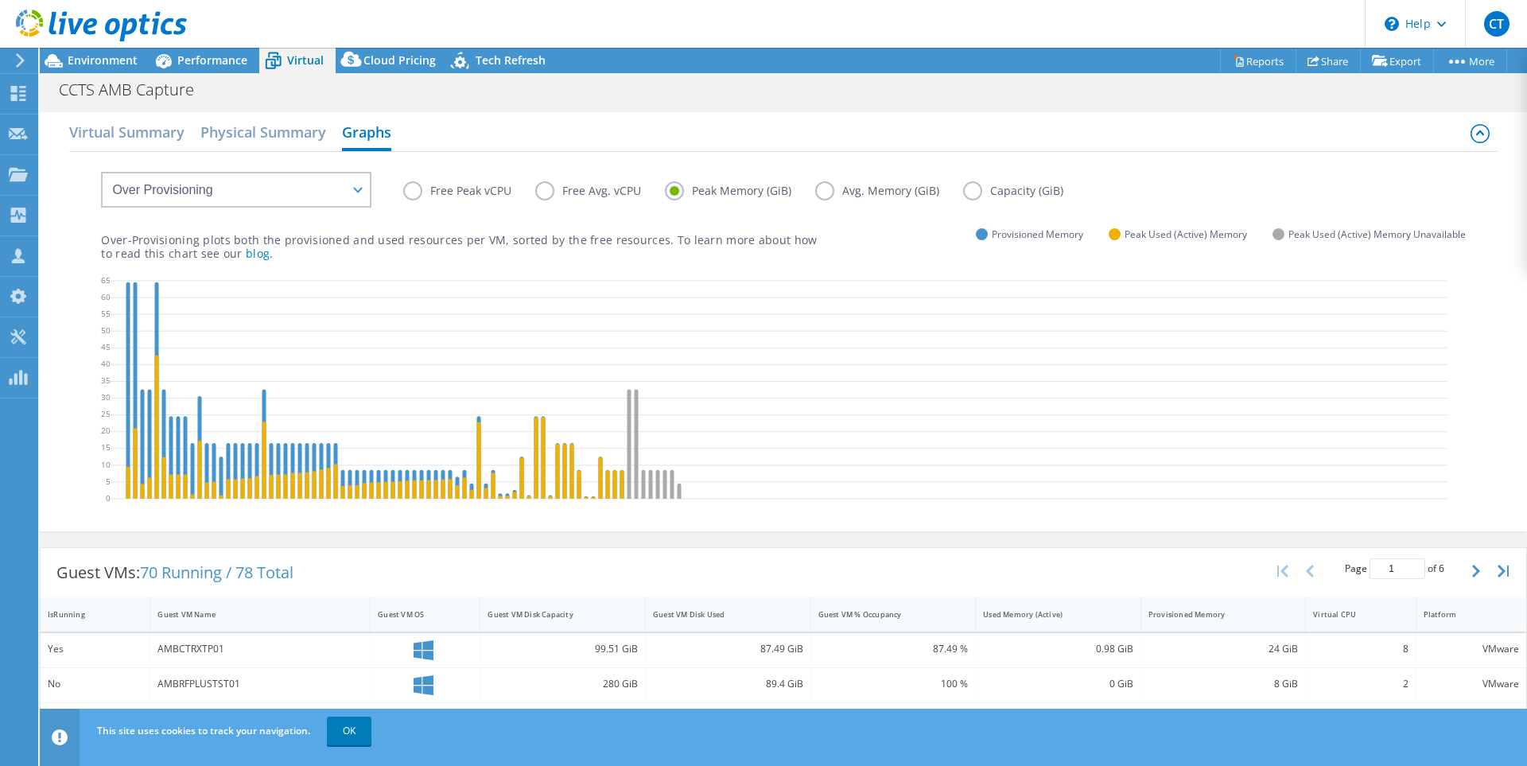
click at [210, 46] on header "CT Partner Team Member [PERSON_NAME] [EMAIL_ADDRESS][DOMAIN_NAME] Insight My Pr…" at bounding box center [763, 24] width 1527 height 48
click at [208, 60] on span "Performance" at bounding box center [212, 60] width 70 height 15
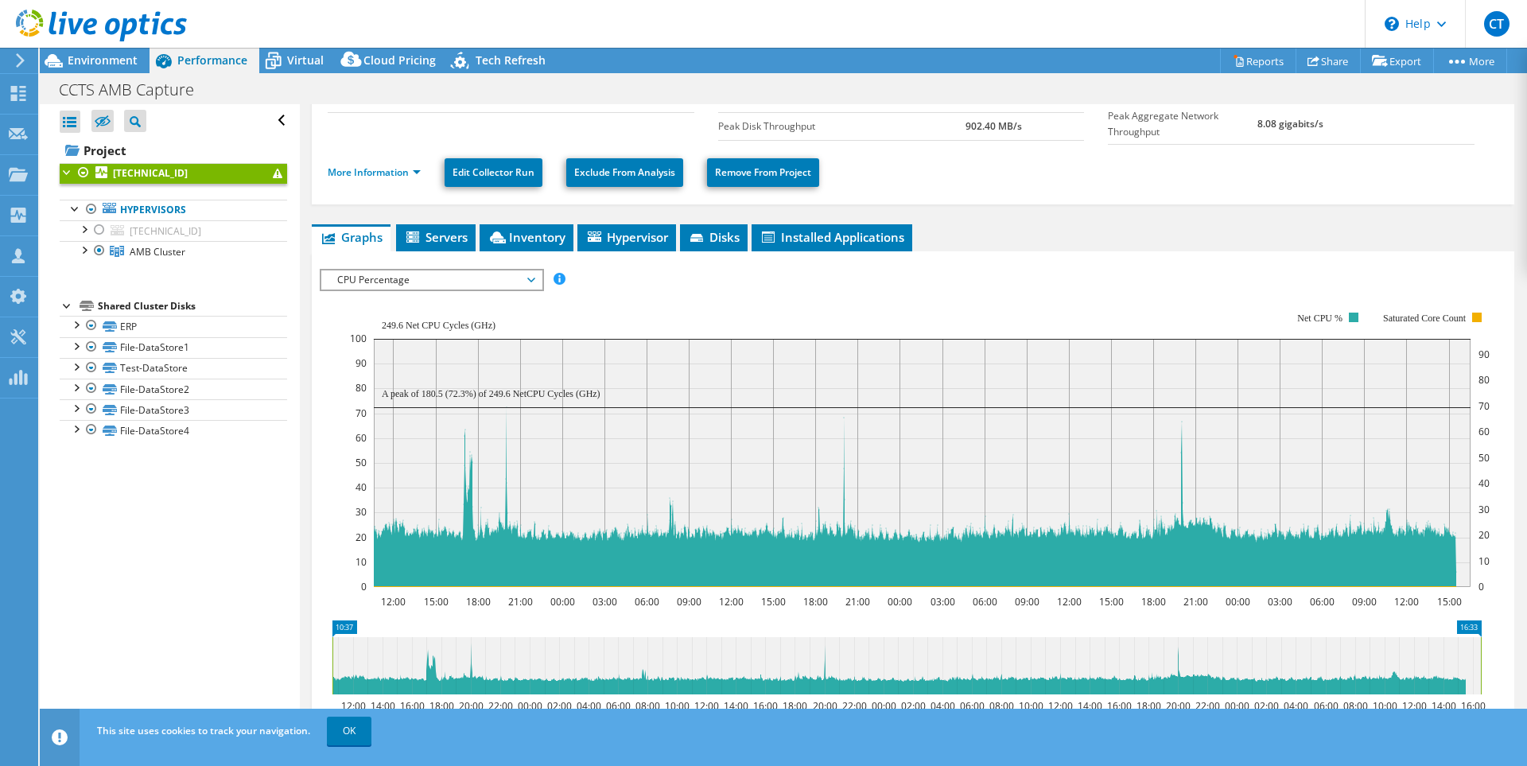
click at [189, 504] on div "Open All Close All Hide Excluded Nodes Project Tree Filter" at bounding box center [169, 419] width 259 height 631
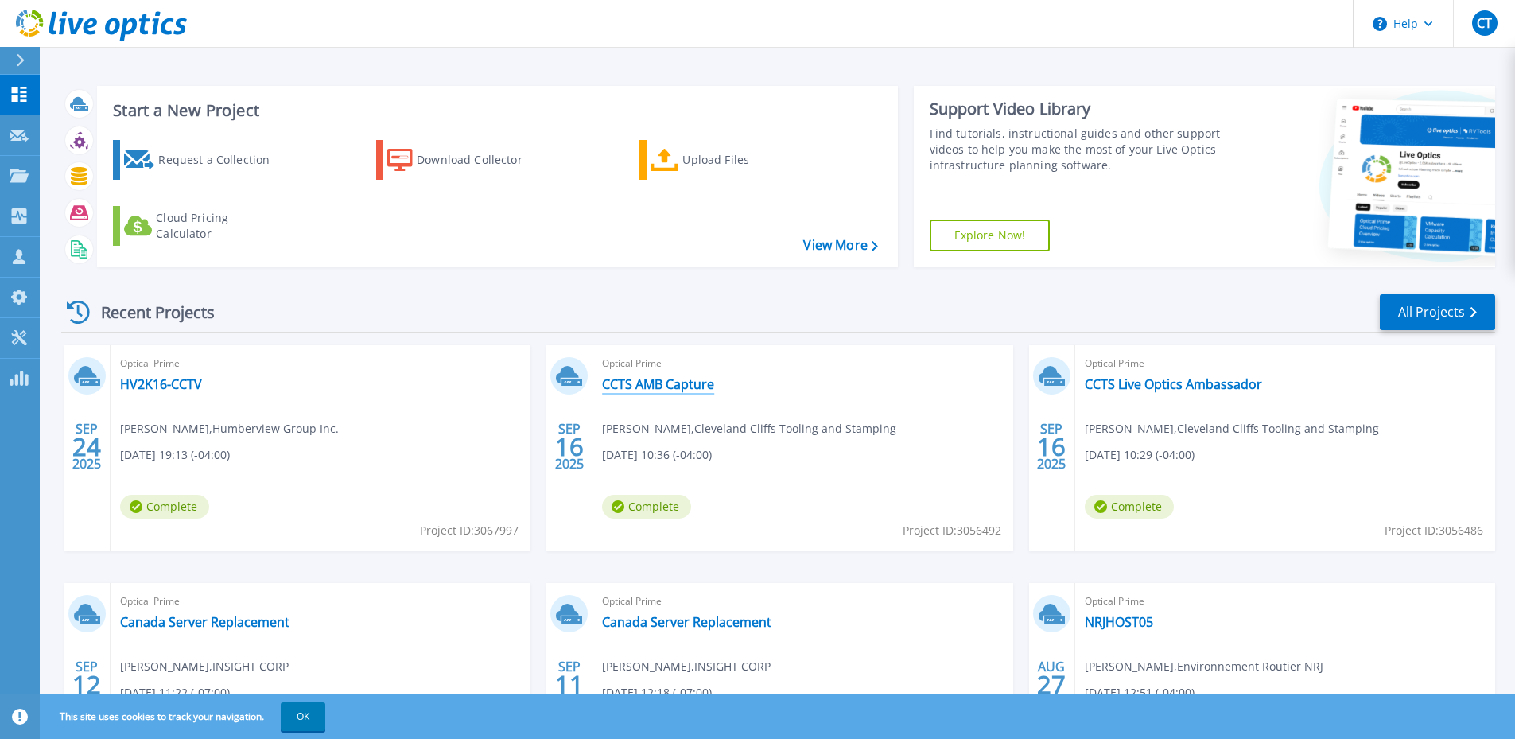
click at [682, 391] on link "CCTS AMB Capture" at bounding box center [658, 384] width 112 height 16
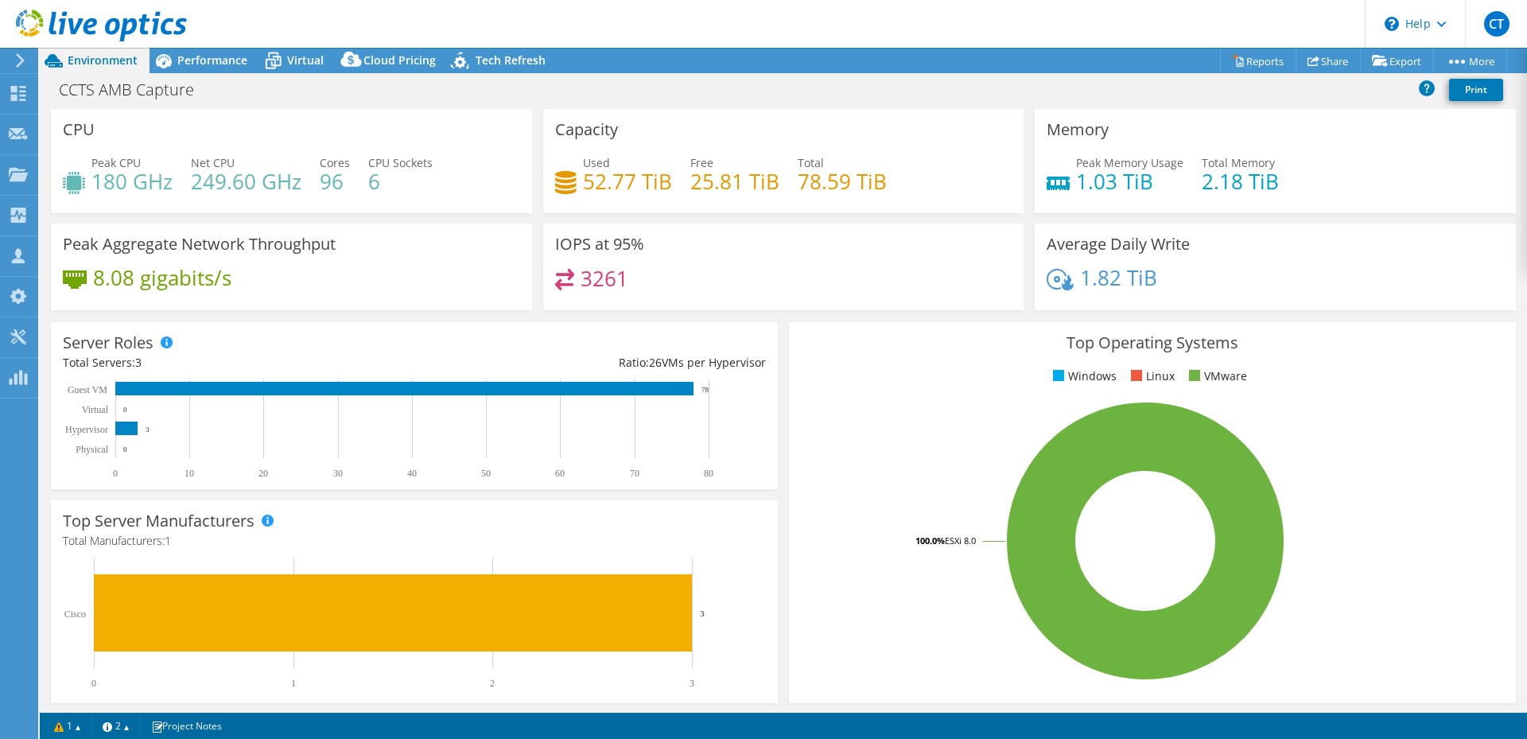
select select "Canada"
select select "CAD"
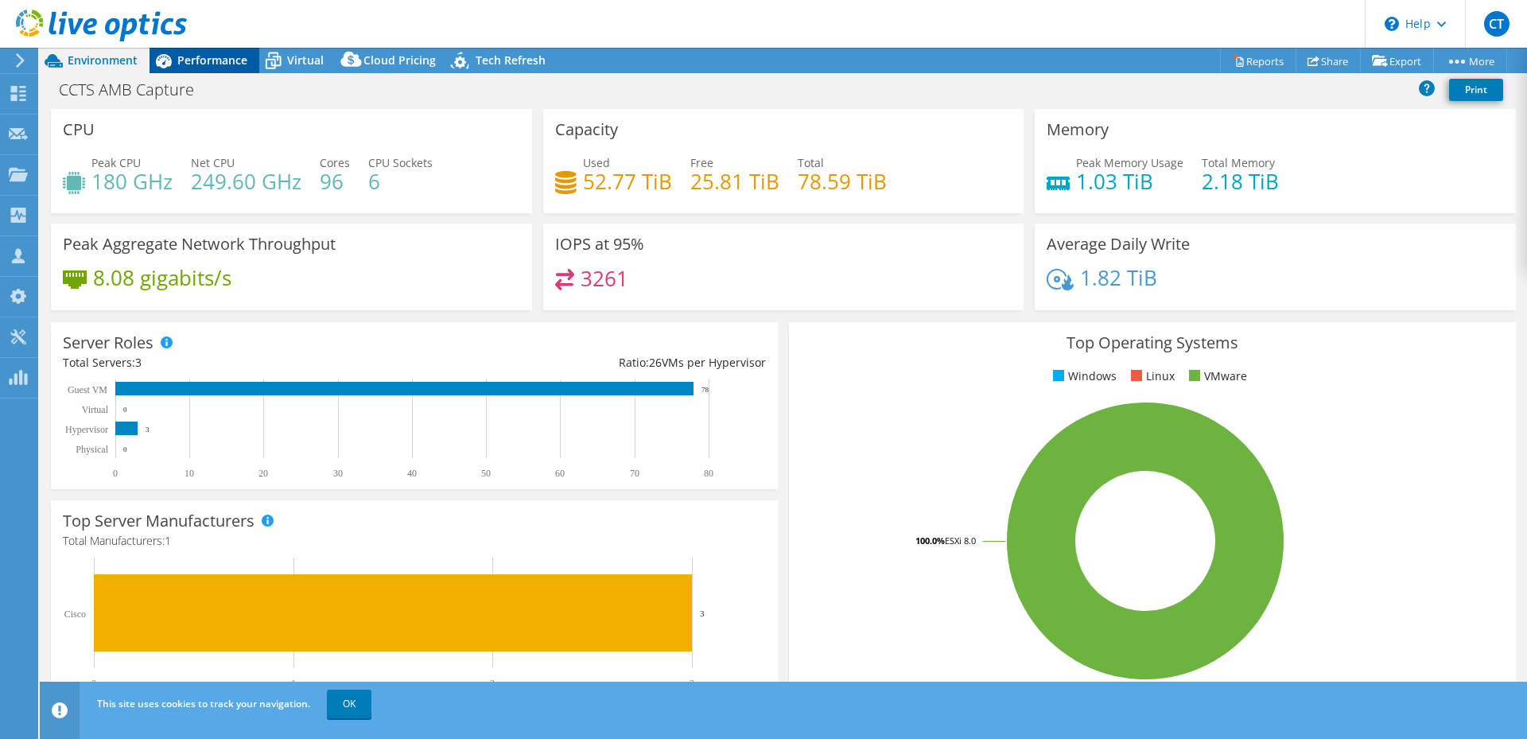
click at [205, 56] on span "Performance" at bounding box center [212, 60] width 70 height 15
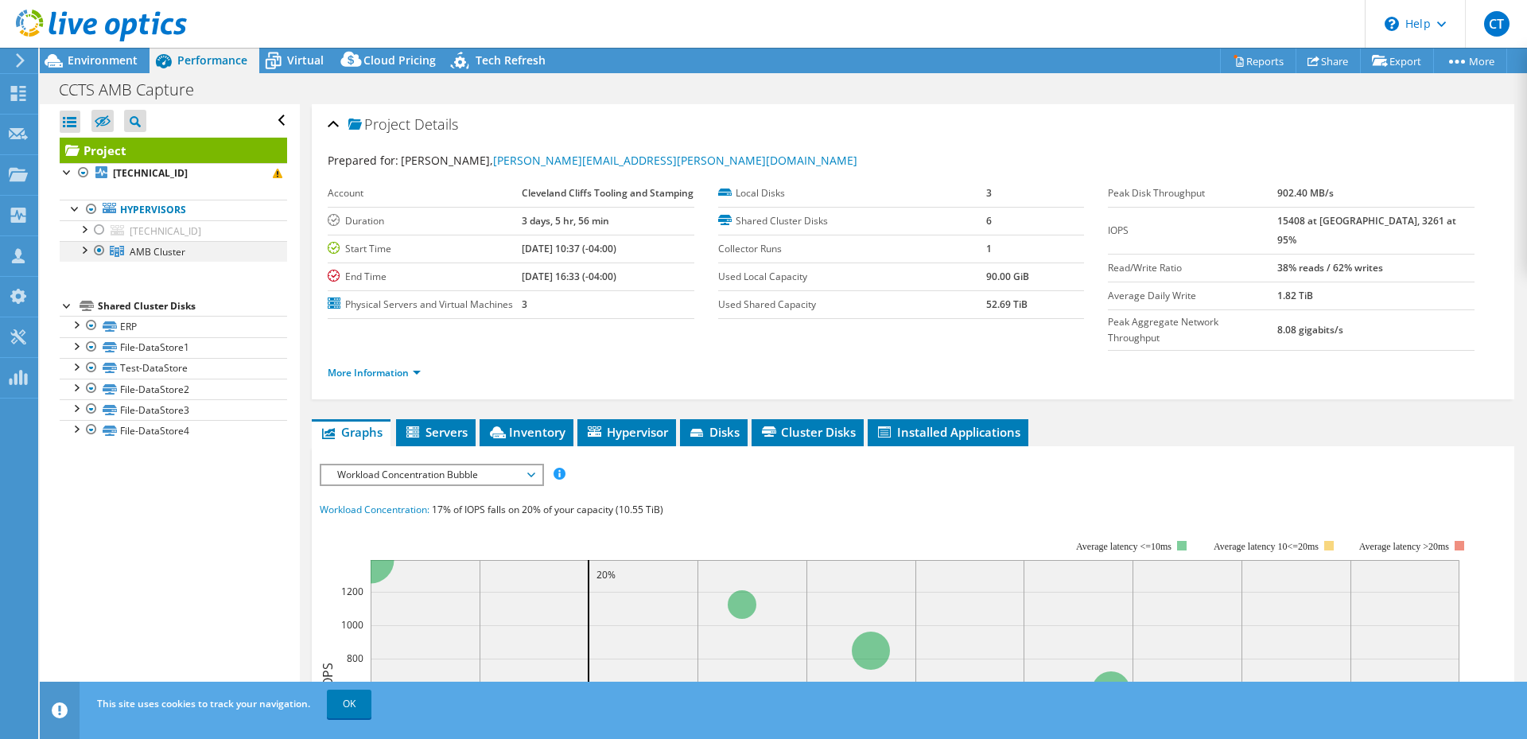
click at [78, 253] on div at bounding box center [84, 249] width 16 height 16
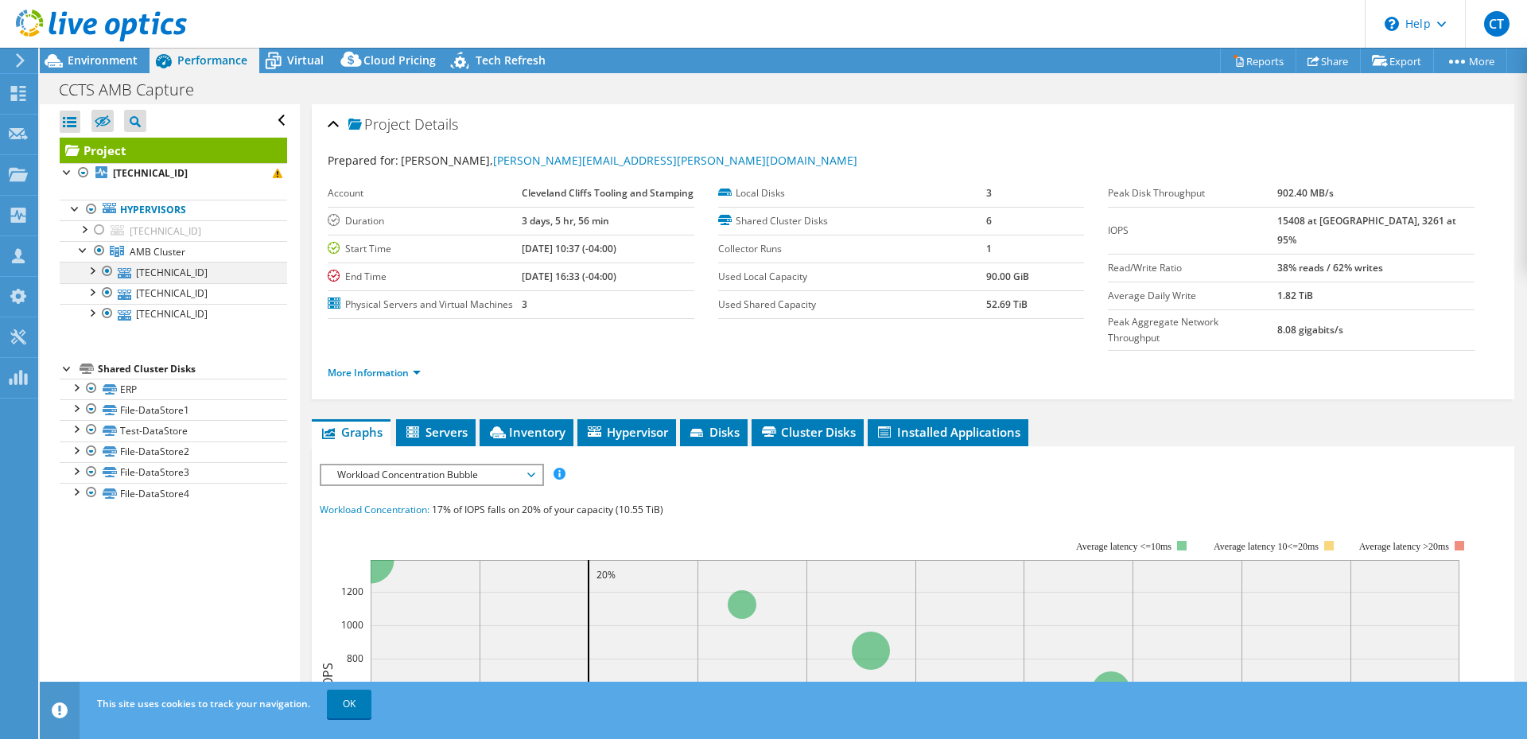
click at [99, 266] on div at bounding box center [92, 270] width 16 height 16
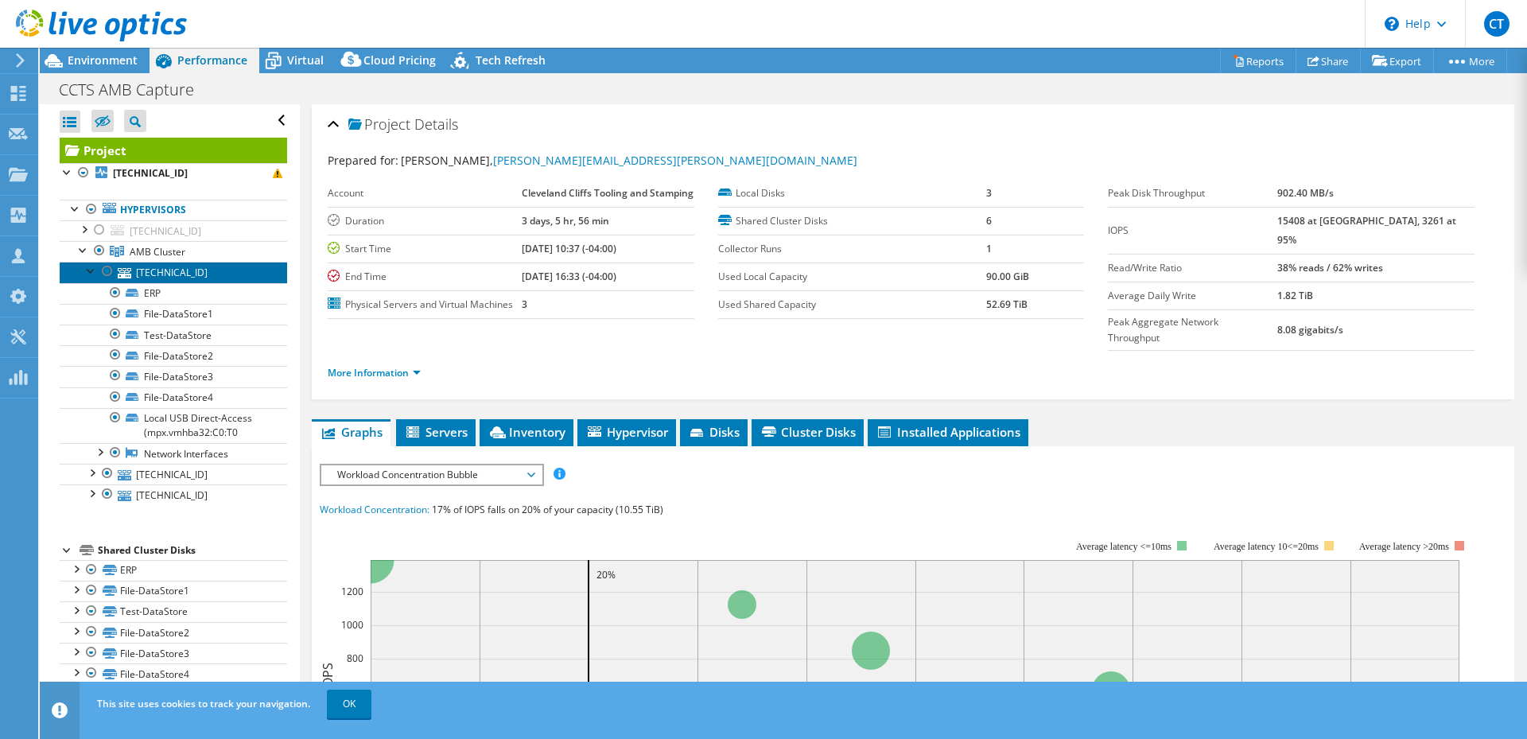
click at [151, 271] on link "[TECHNICAL_ID]" at bounding box center [174, 272] width 228 height 21
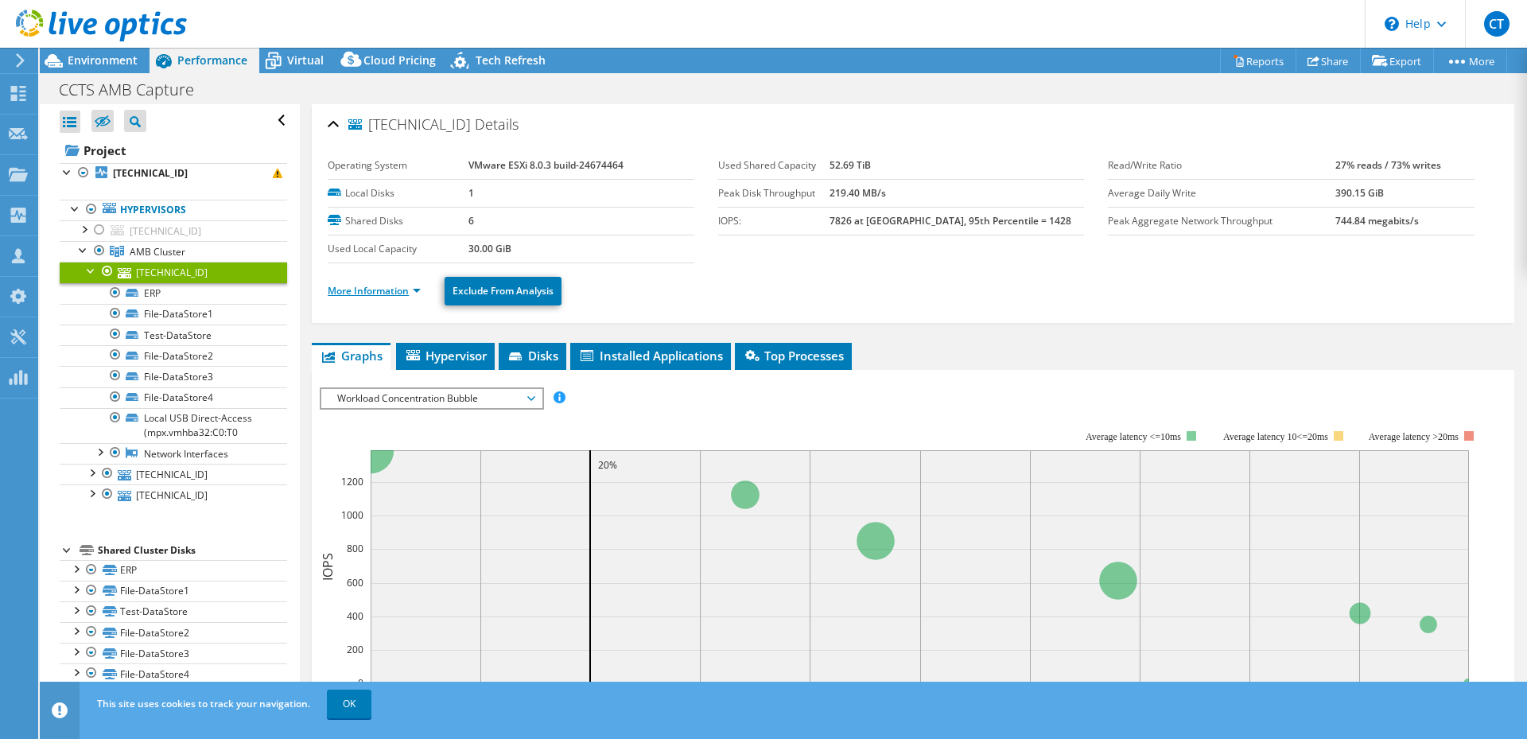
click at [387, 284] on link "More Information" at bounding box center [374, 291] width 93 height 14
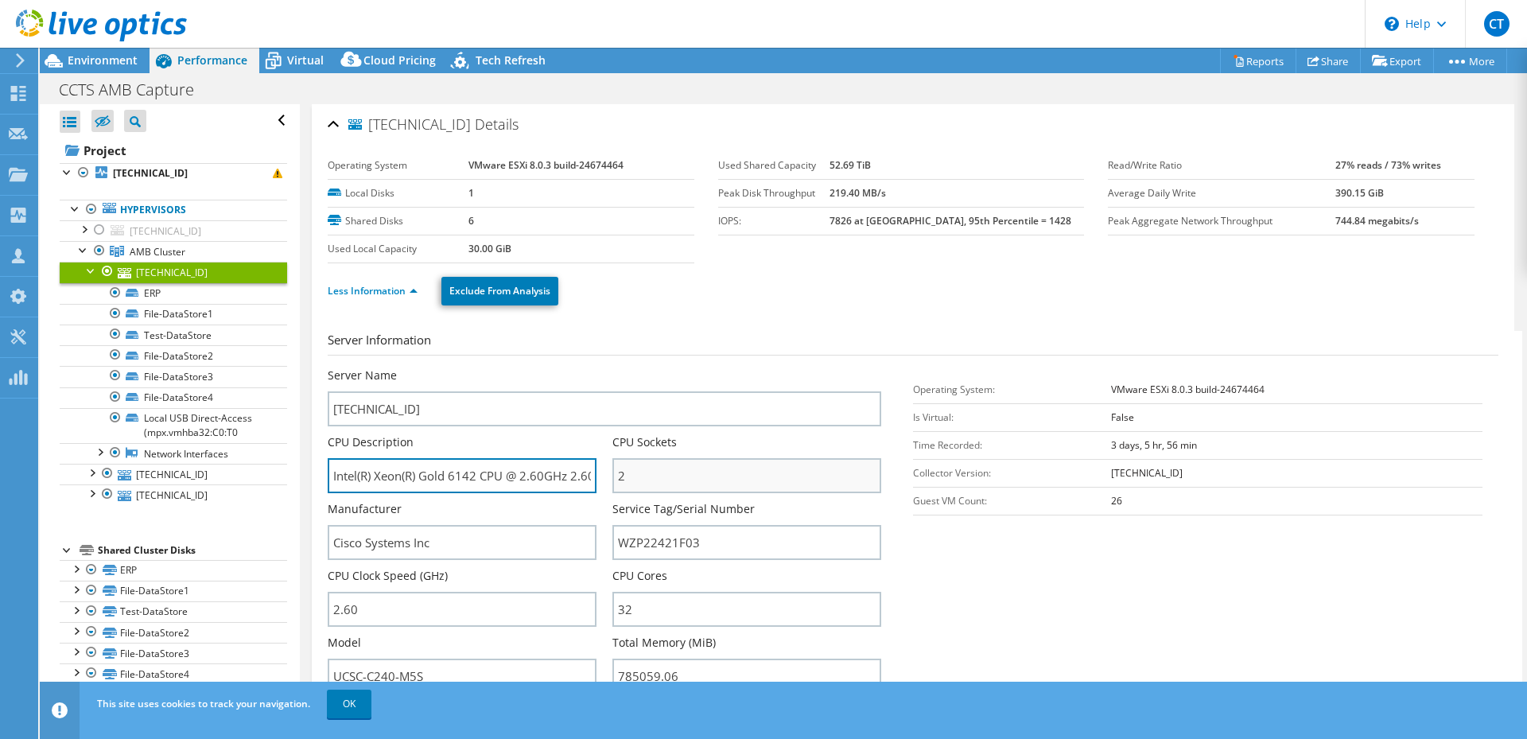
scroll to position [0, 33]
drag, startPoint x: 334, startPoint y: 479, endPoint x: 786, endPoint y: 480, distance: 451.8
click at [786, 368] on div "Server Name 10.200.25.147 CPU Description Intel(R) Xeon(R) Gold 6142 CPU @ 2.60…" at bounding box center [613, 368] width 570 height 0
